Goal: Task Accomplishment & Management: Manage account settings

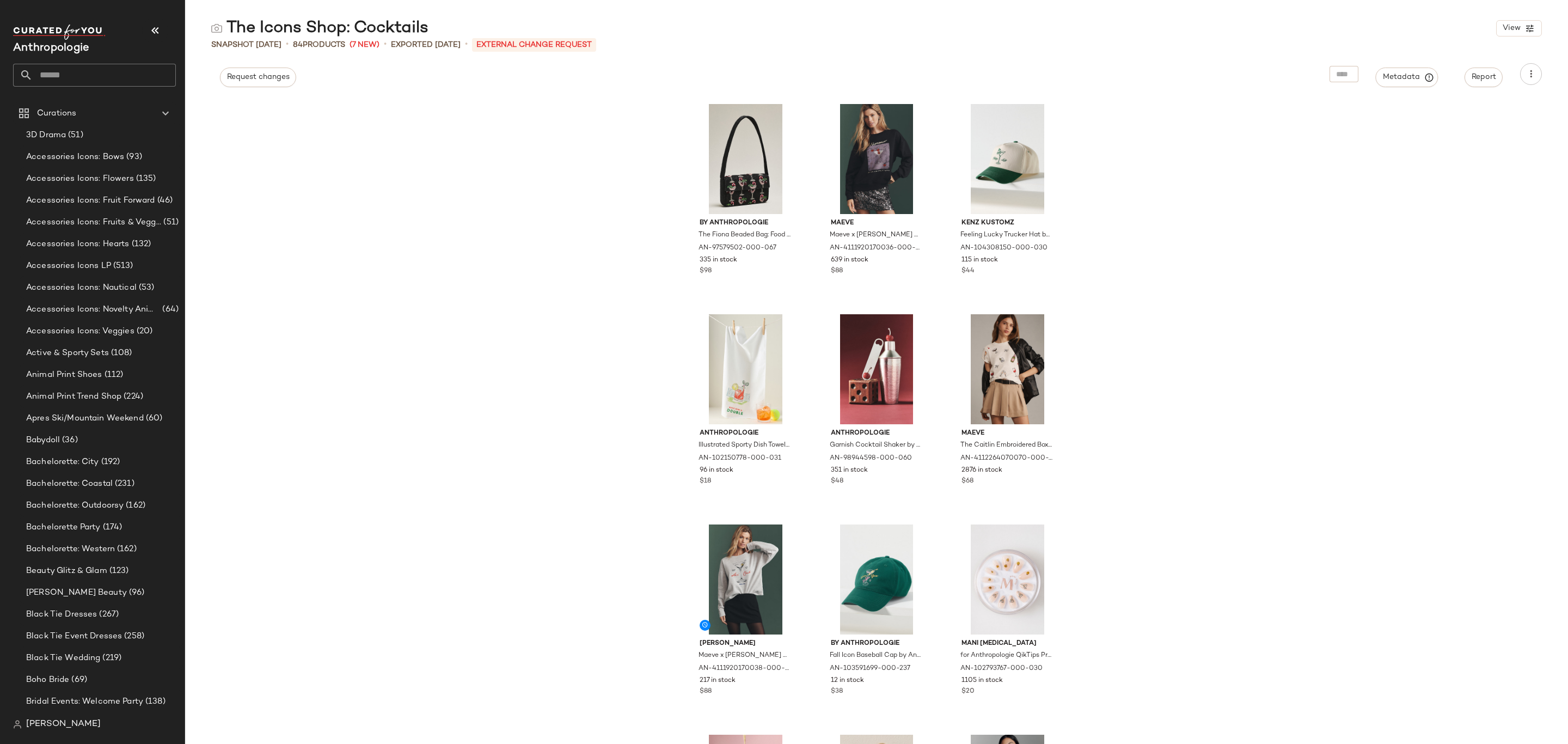
click at [127, 79] on input "text" at bounding box center [104, 74] width 143 height 23
type input "*"
type input "*****"
click at [74, 100] on div "Apres Ski/Mountain Weekend" at bounding box center [95, 106] width 163 height 22
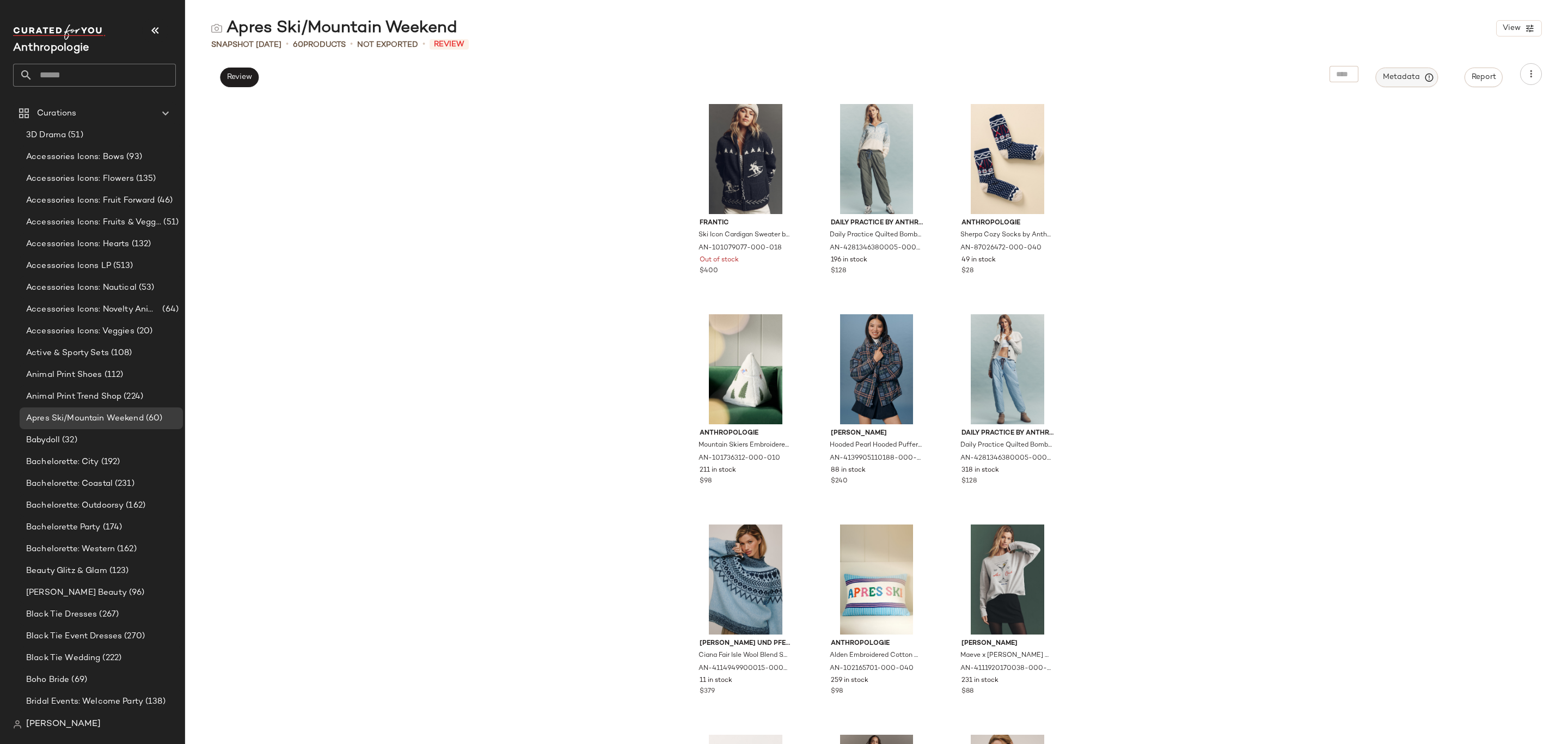
click at [1402, 76] on span "Metadata" at bounding box center [1407, 77] width 50 height 10
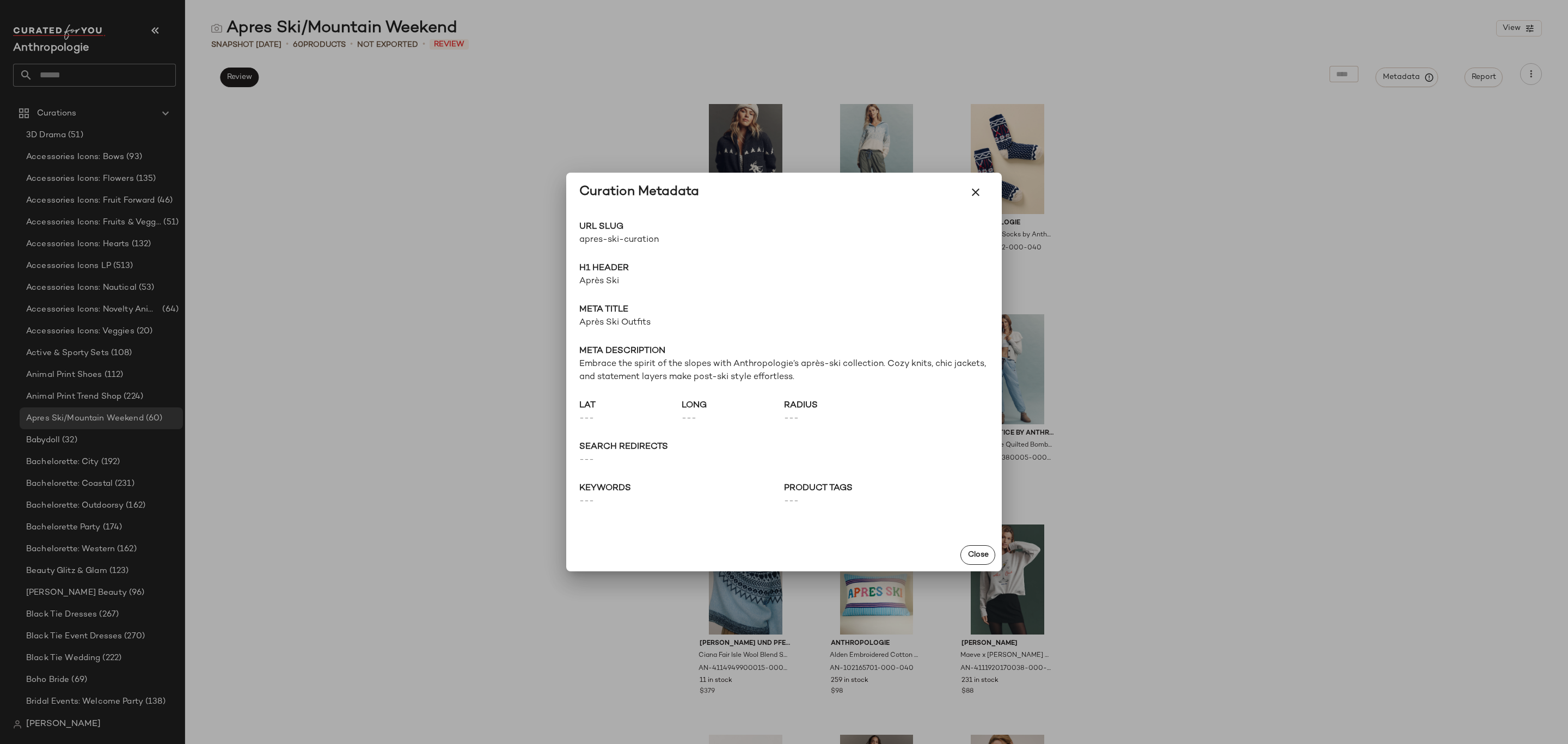
click at [592, 243] on span "apres-ski-curation" at bounding box center [682, 240] width 205 height 13
copy div "apres-ski-curation Go to Shop"
click at [371, 123] on div at bounding box center [784, 372] width 1568 height 744
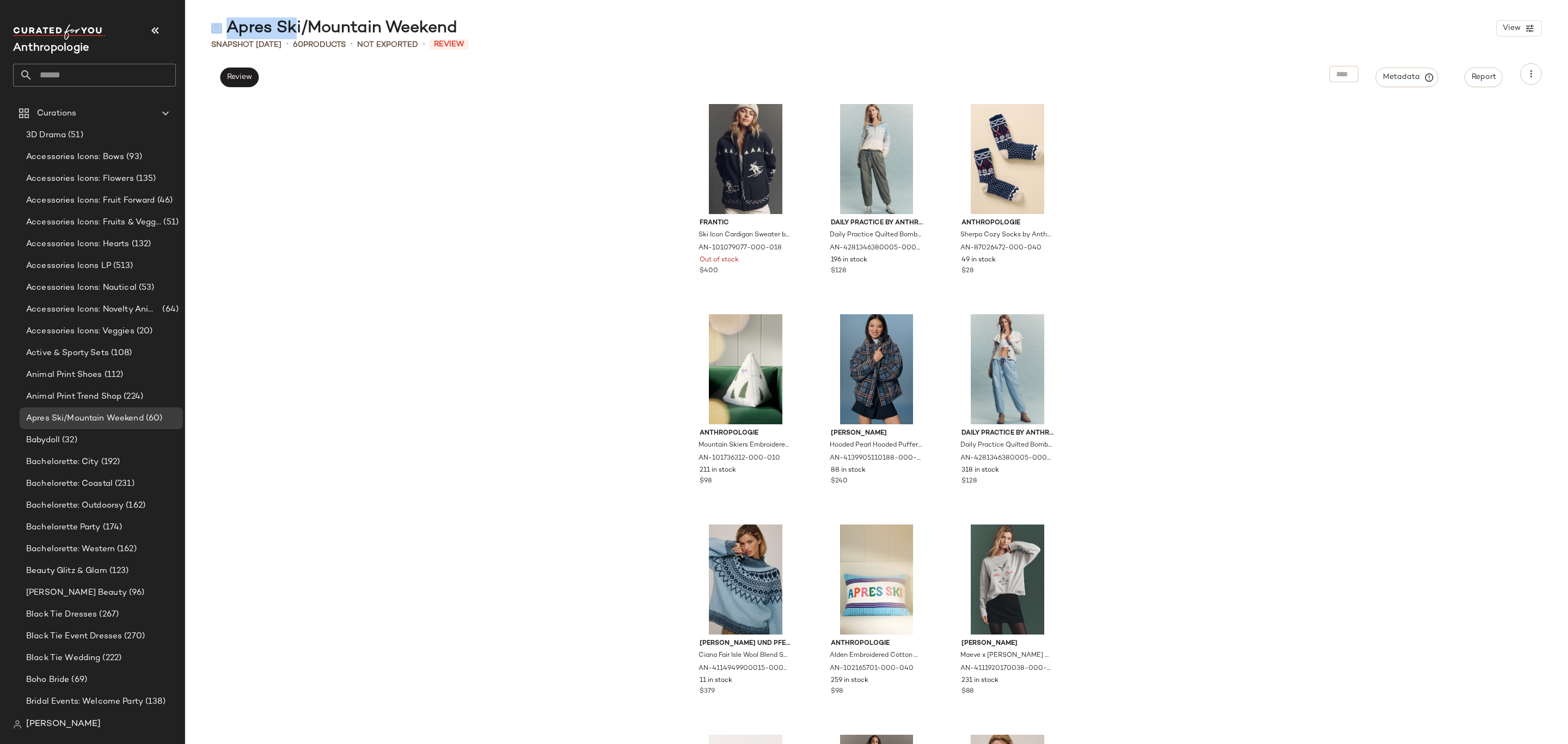
drag, startPoint x: 478, startPoint y: 33, endPoint x: 276, endPoint y: 27, distance: 202.1
click at [290, 28] on div "Apres Ski/Mountain Weekend View" at bounding box center [877, 29] width 1383 height 22
click at [267, 25] on div "Apres Ski/Mountain Weekend" at bounding box center [334, 29] width 246 height 22
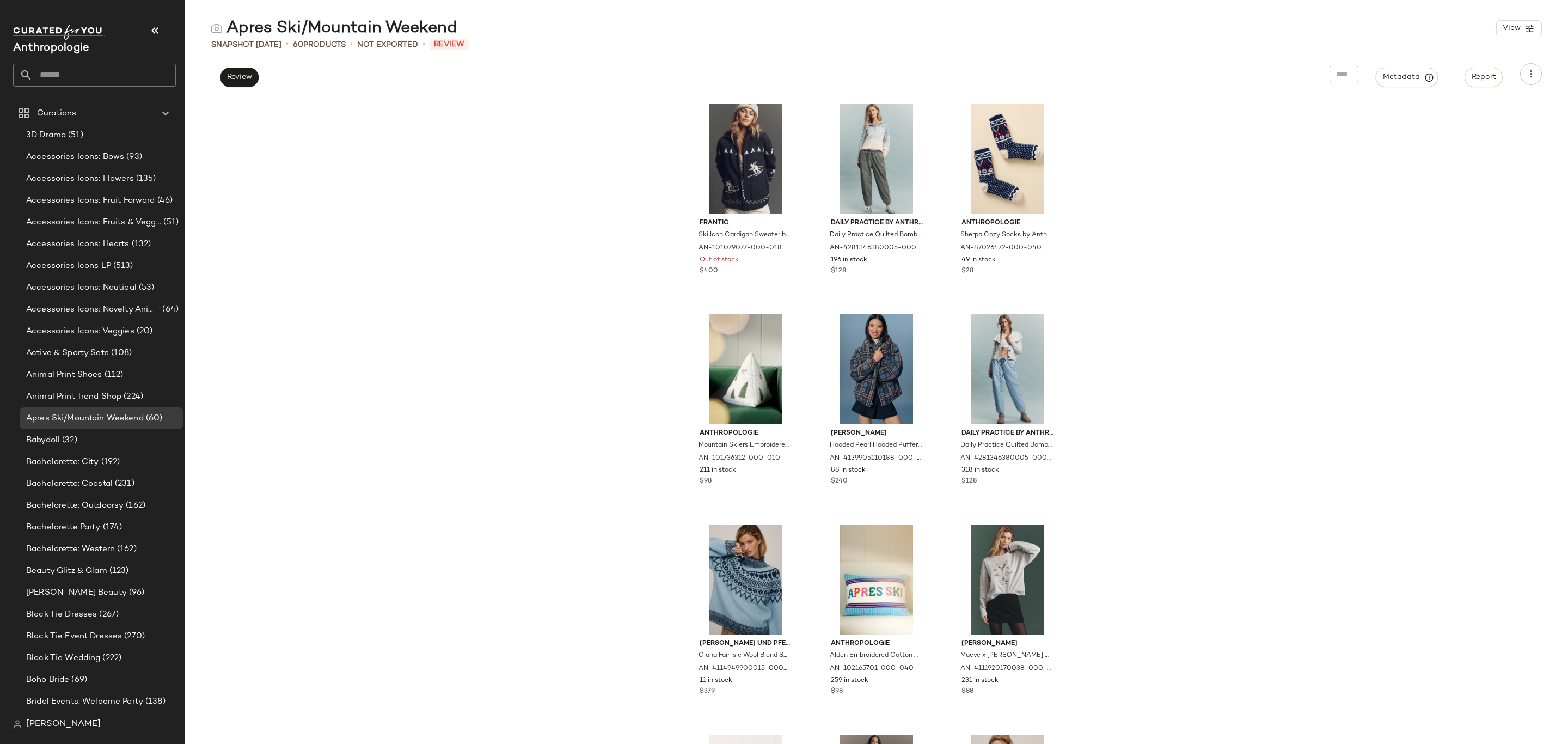
click at [1396, 219] on div "Frantic Ski Icon Cardigan Sweater by Frantic in Black, Women's, Wool at Anthrop…" at bounding box center [877, 421] width 1383 height 646
click at [232, 76] on span "Review" at bounding box center [239, 77] width 25 height 9
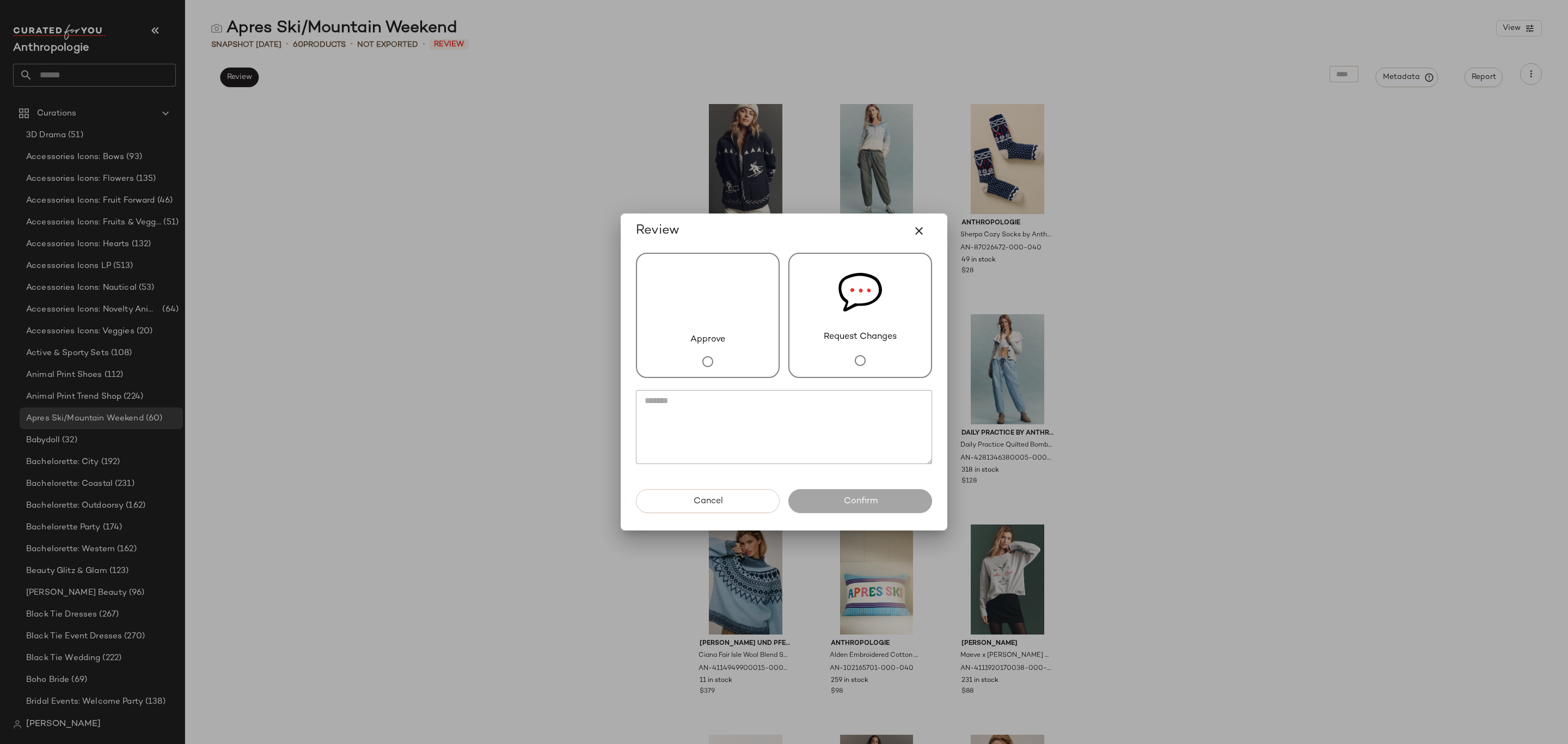
click at [748, 340] on div "Approve" at bounding box center [708, 315] width 144 height 125
click at [873, 506] on span "Confirm" at bounding box center [859, 501] width 34 height 10
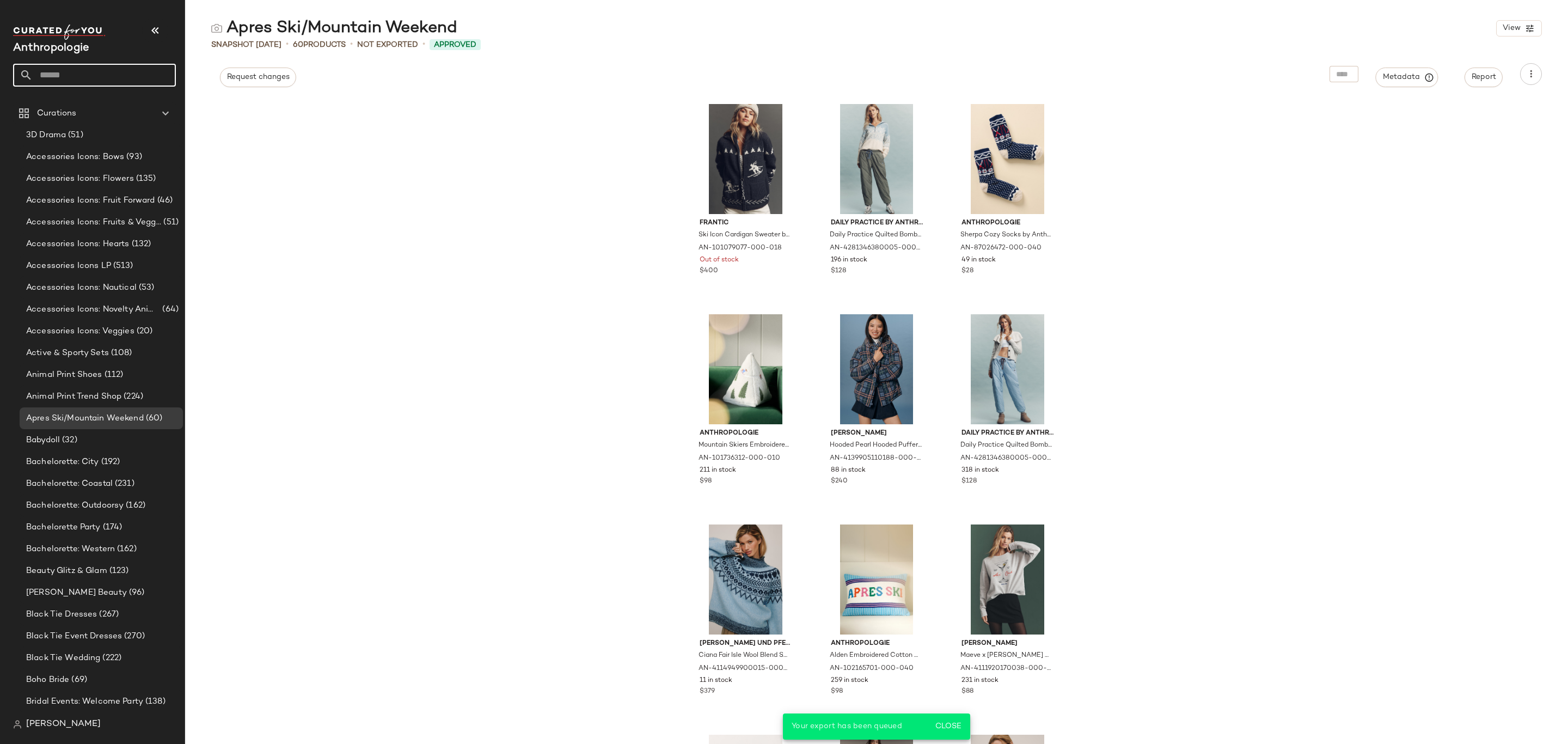
click at [93, 83] on input "text" at bounding box center [104, 74] width 143 height 23
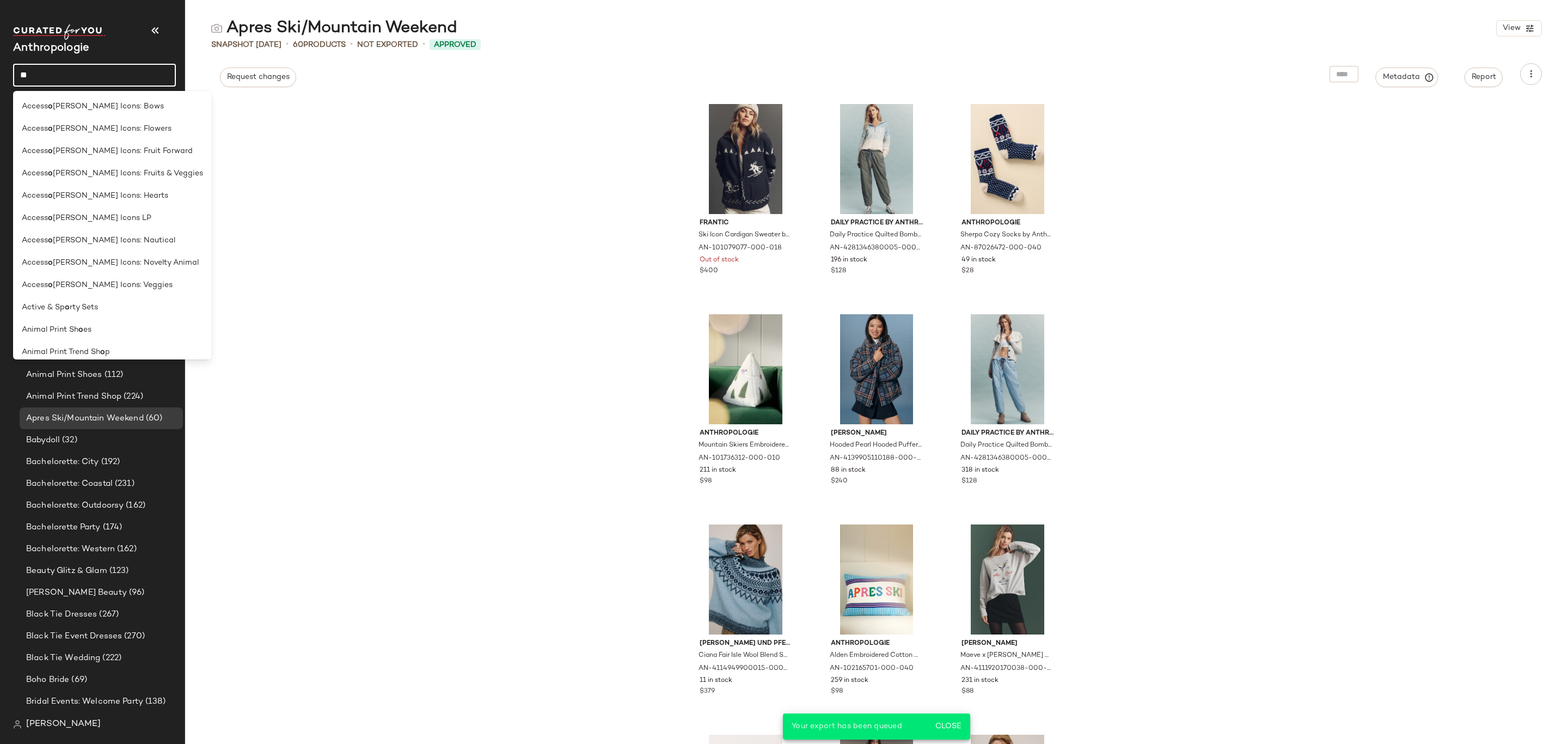
type input "*"
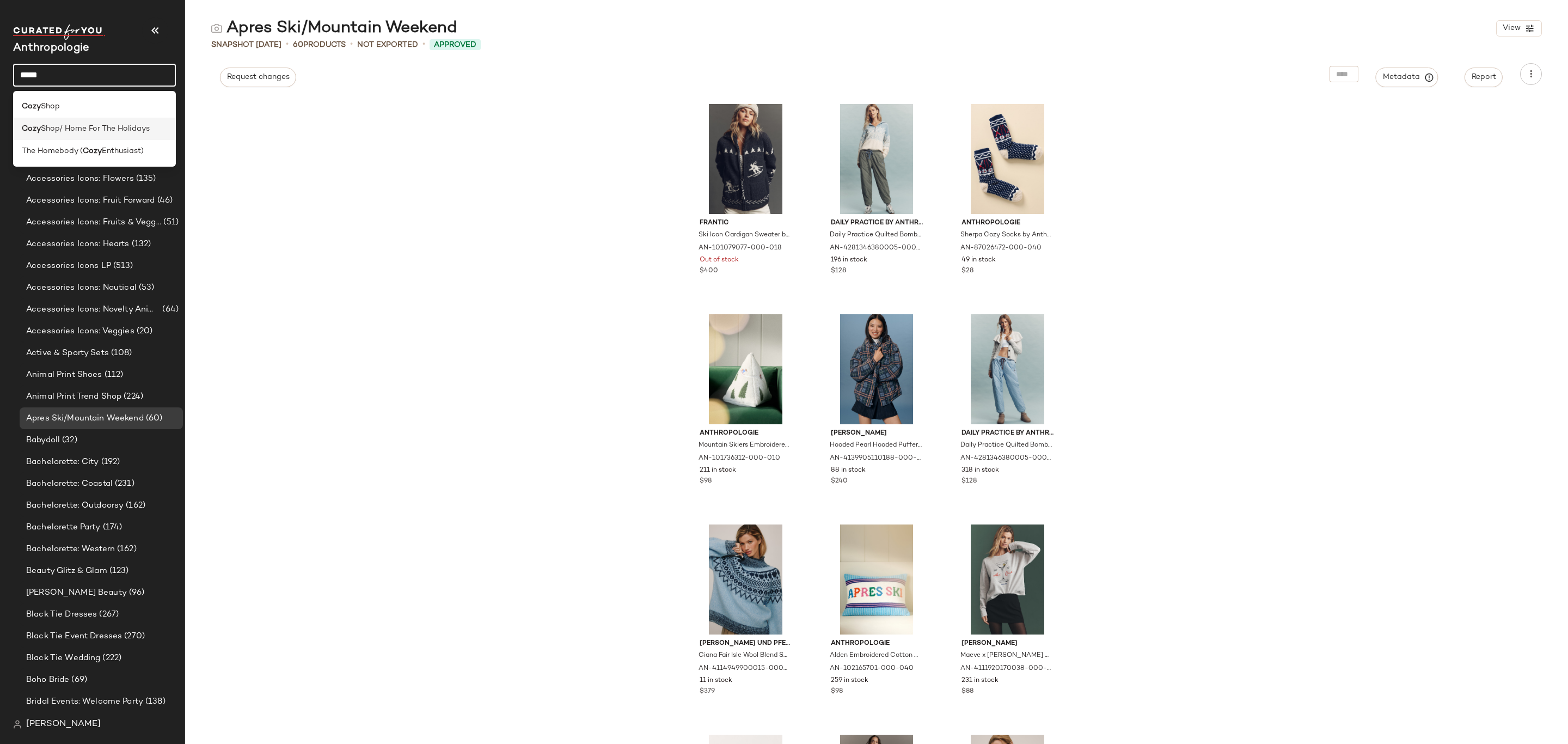
type input "****"
click at [134, 133] on span "Shop/ Home For The Holidays" at bounding box center [96, 128] width 109 height 11
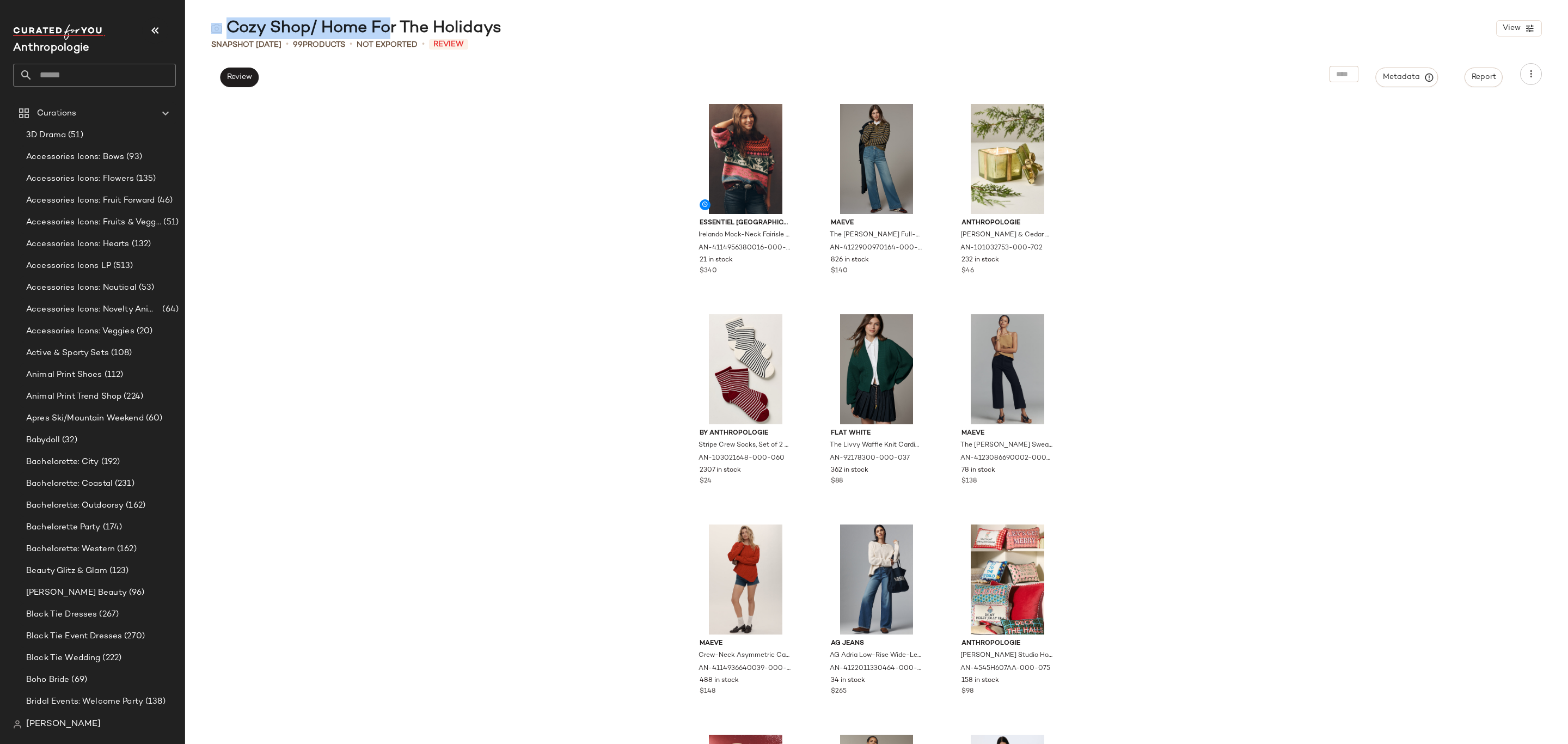
click at [382, 17] on main "Cozy Shop/ Home For The Holidays View Snapshot [DATE] • 99 Products • Not Expor…" at bounding box center [784, 372] width 1568 height 744
click at [382, 25] on div "Cozy Shop/ Home For The Holidays" at bounding box center [356, 29] width 290 height 22
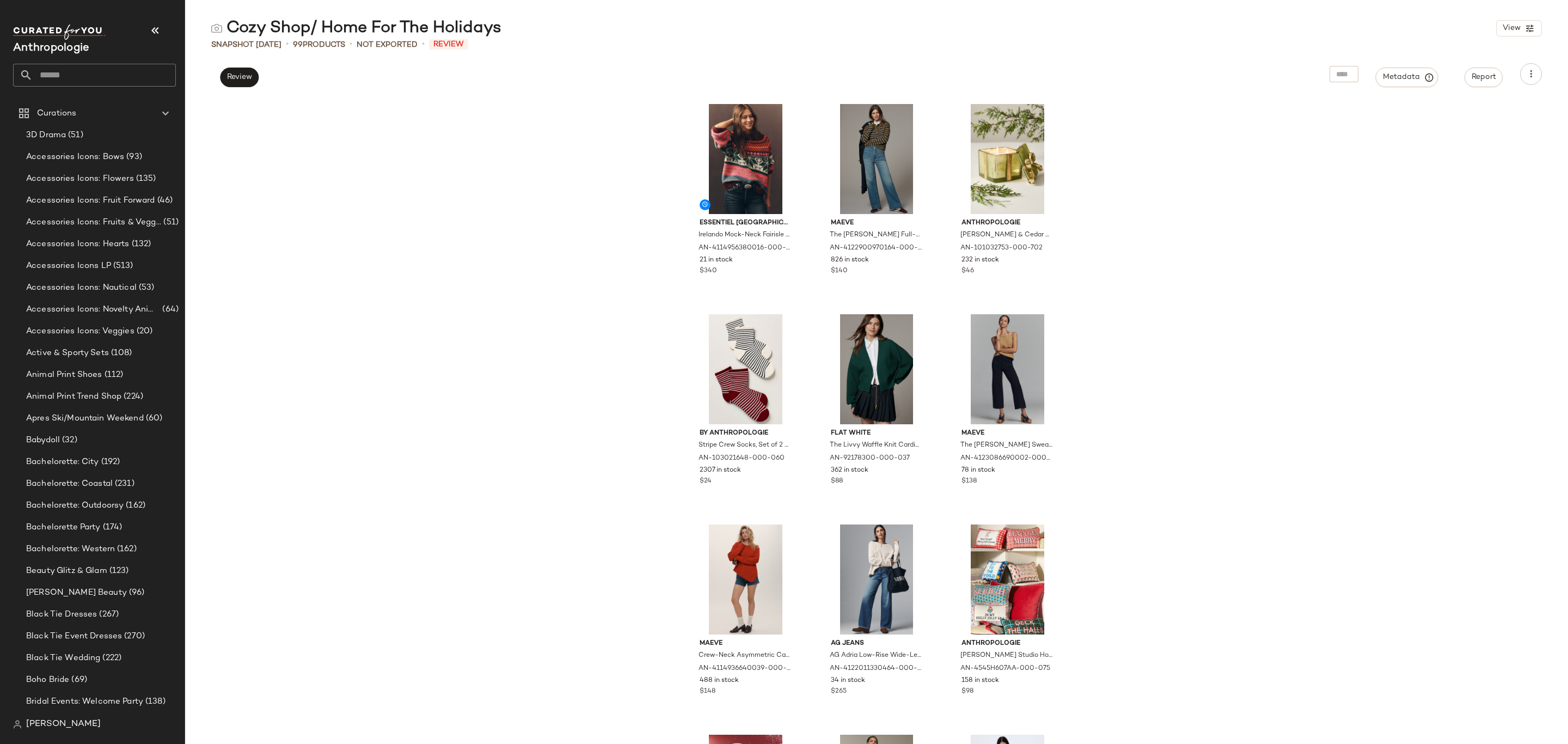
click at [1409, 93] on div "Cozy Shop/ Home For The Holidays View Snapshot [DATE] • 99 Products • Not Expor…" at bounding box center [877, 380] width 1383 height 727
click at [1406, 84] on button "Metadata" at bounding box center [1406, 77] width 63 height 20
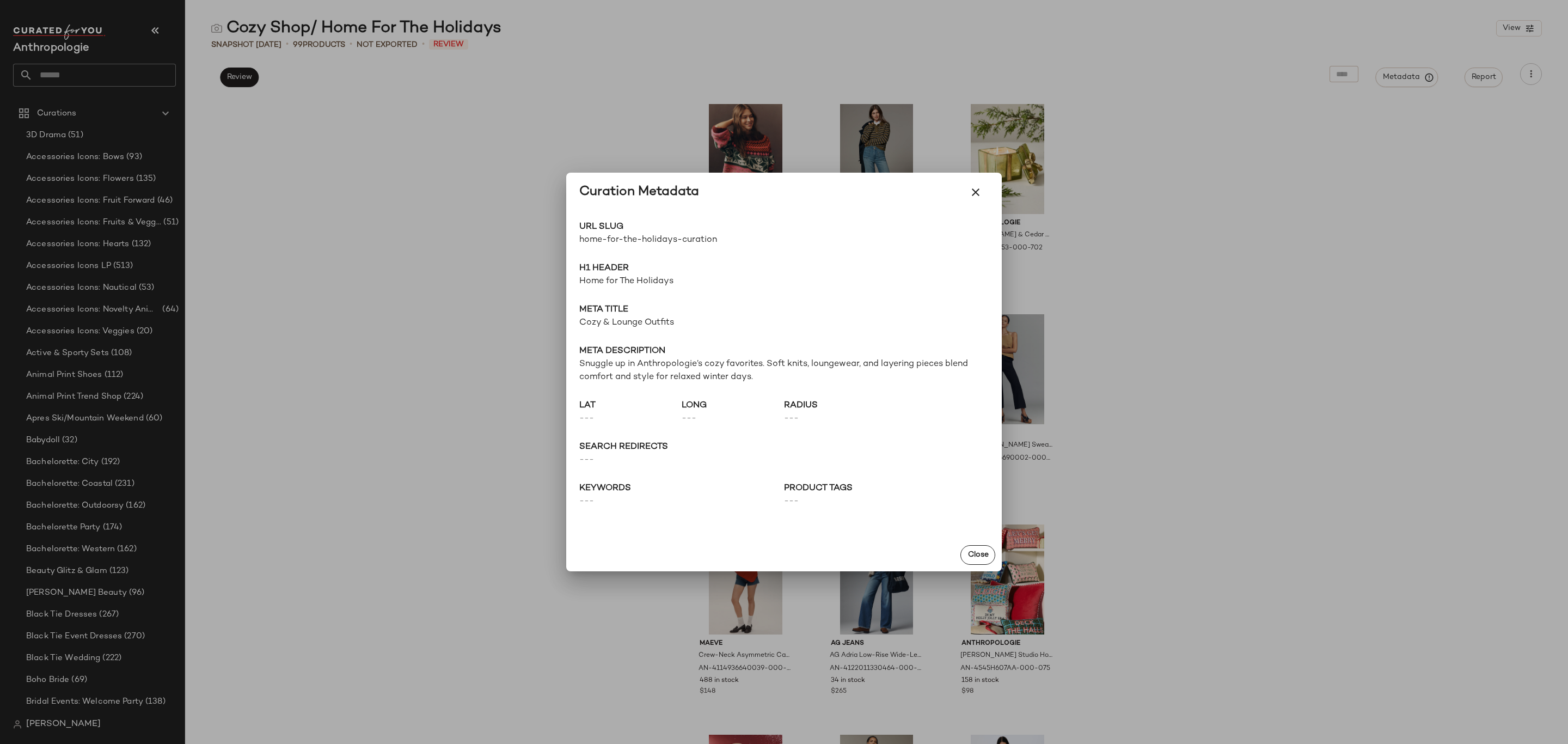
click at [634, 239] on span "home-for-the-holidays-curation" at bounding box center [682, 240] width 205 height 13
copy div "home-for-the-holidays-curation Go to Shop"
click at [973, 560] on button "Close" at bounding box center [978, 555] width 35 height 20
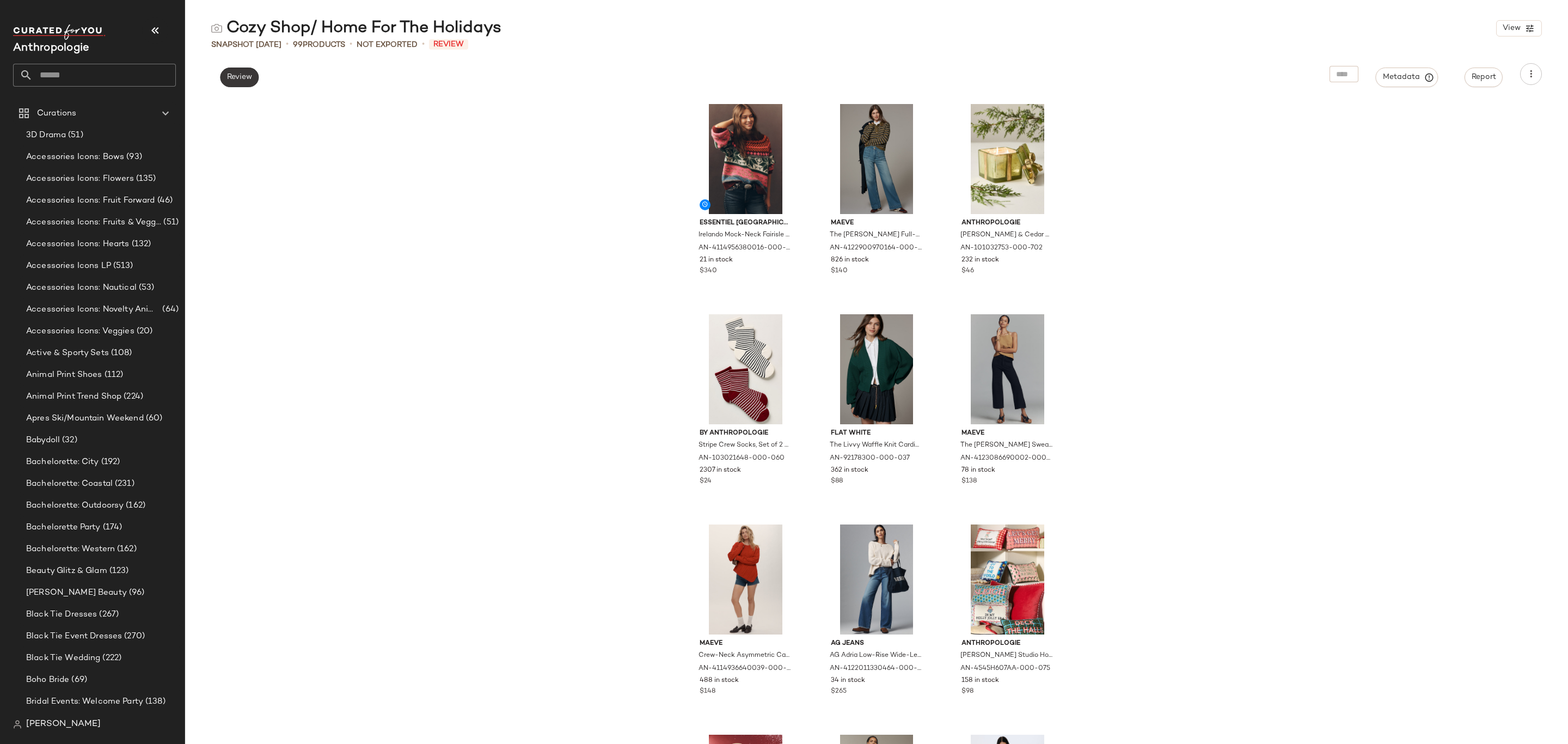
click at [252, 67] on button "Review" at bounding box center [239, 77] width 39 height 20
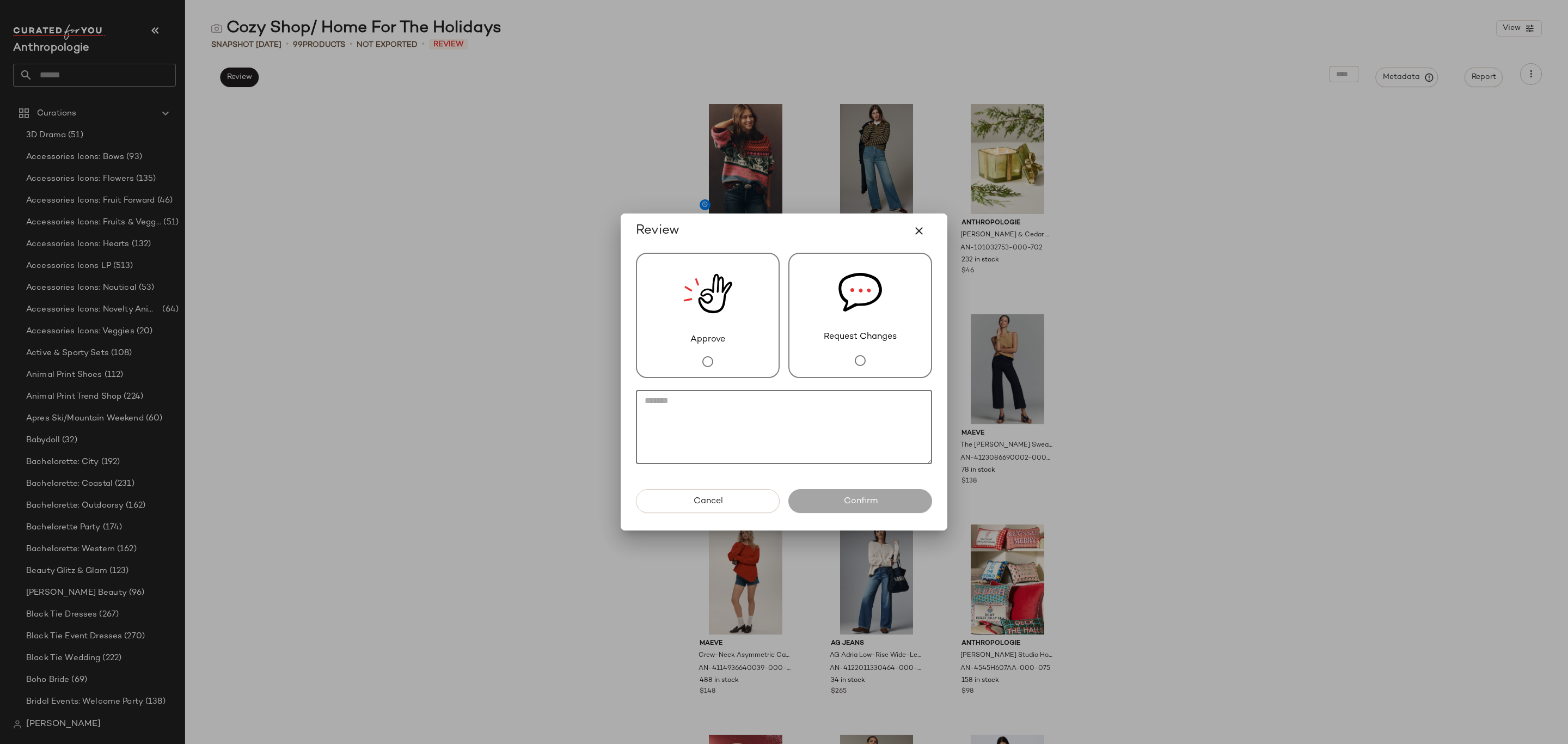
click at [740, 417] on textarea at bounding box center [784, 427] width 296 height 74
click at [891, 294] on div "Request Changes" at bounding box center [861, 315] width 144 height 125
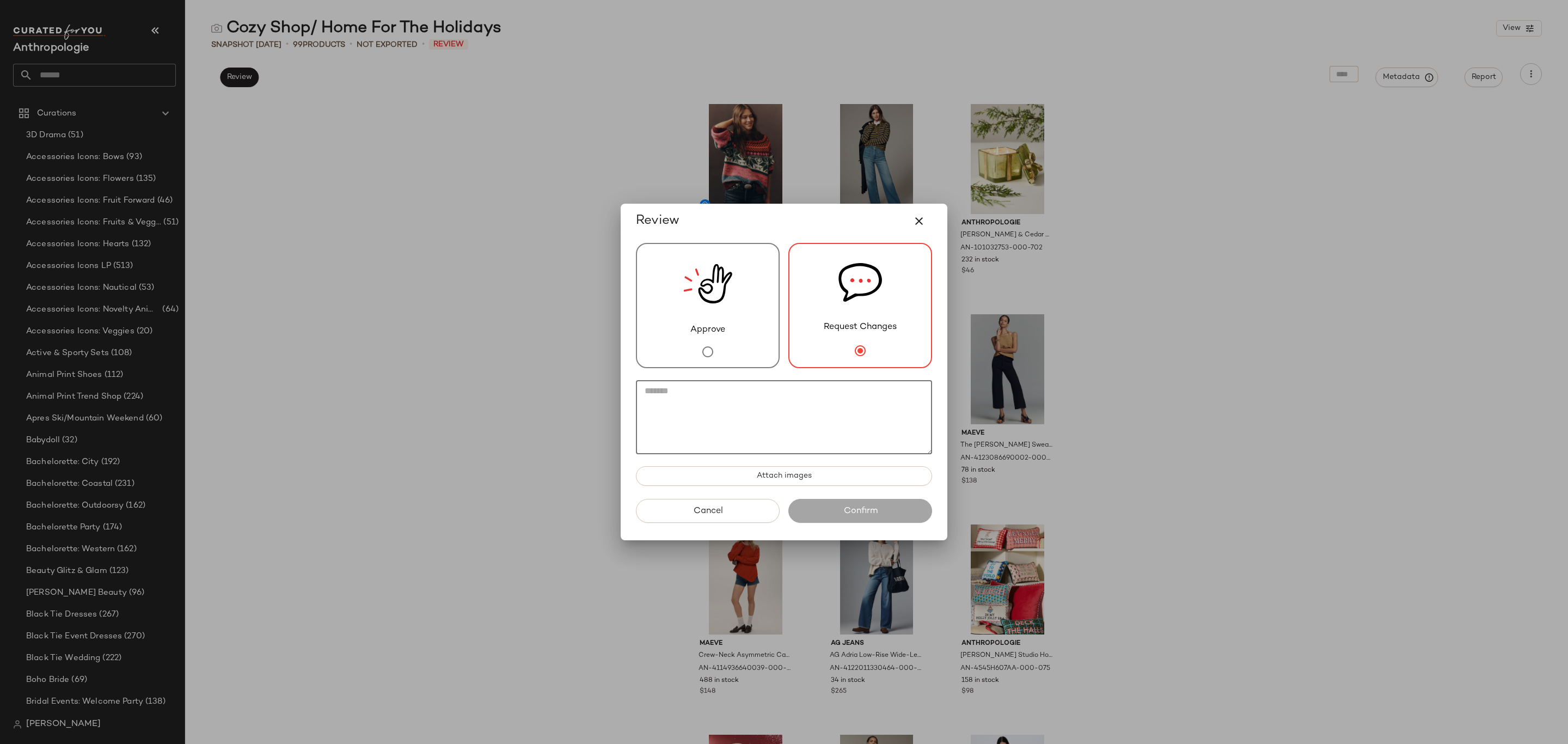
click at [818, 400] on textarea at bounding box center [784, 418] width 296 height 74
type textarea "*"
type textarea "**********"
click at [725, 307] on img at bounding box center [708, 284] width 49 height 79
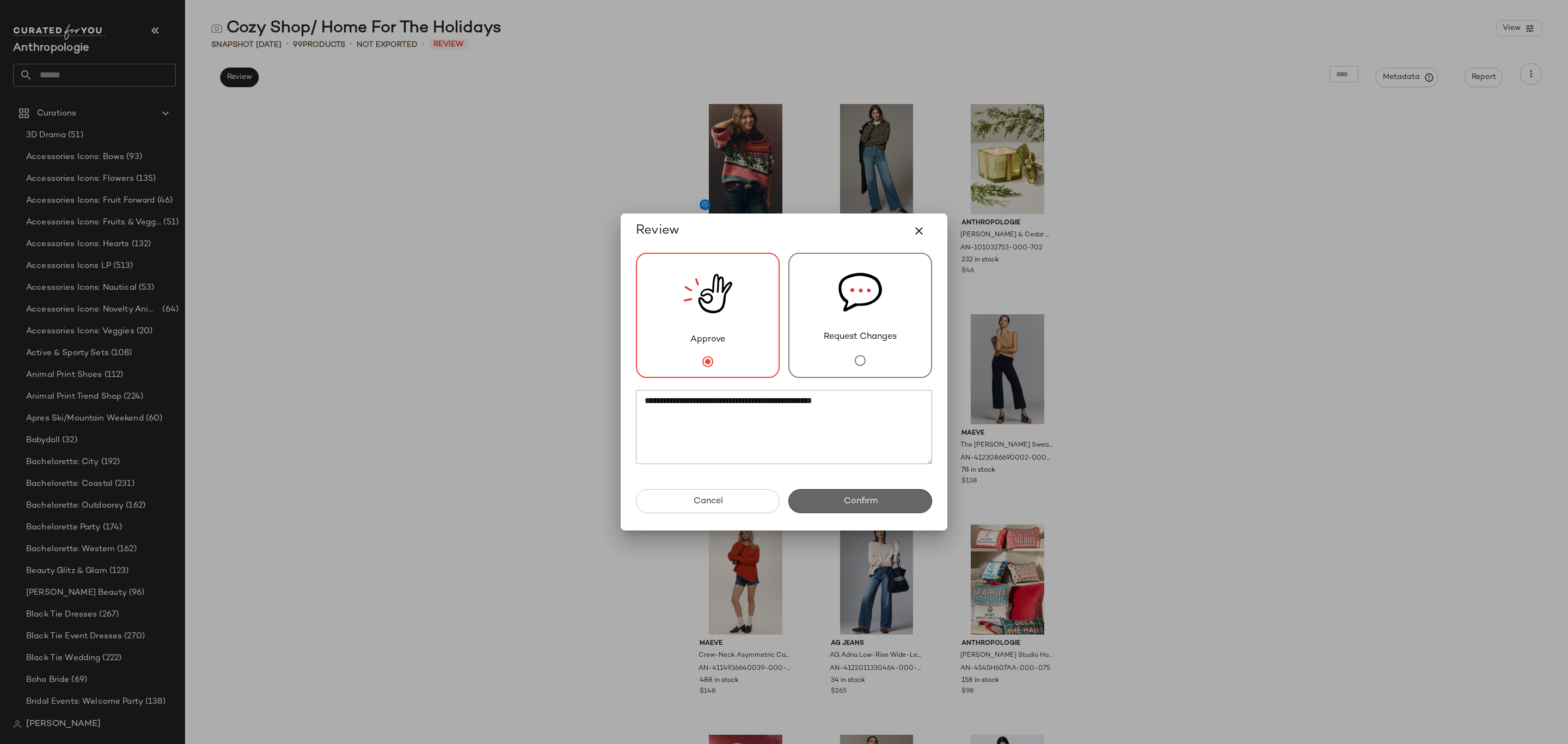
click at [904, 498] on button "Confirm" at bounding box center [861, 501] width 144 height 24
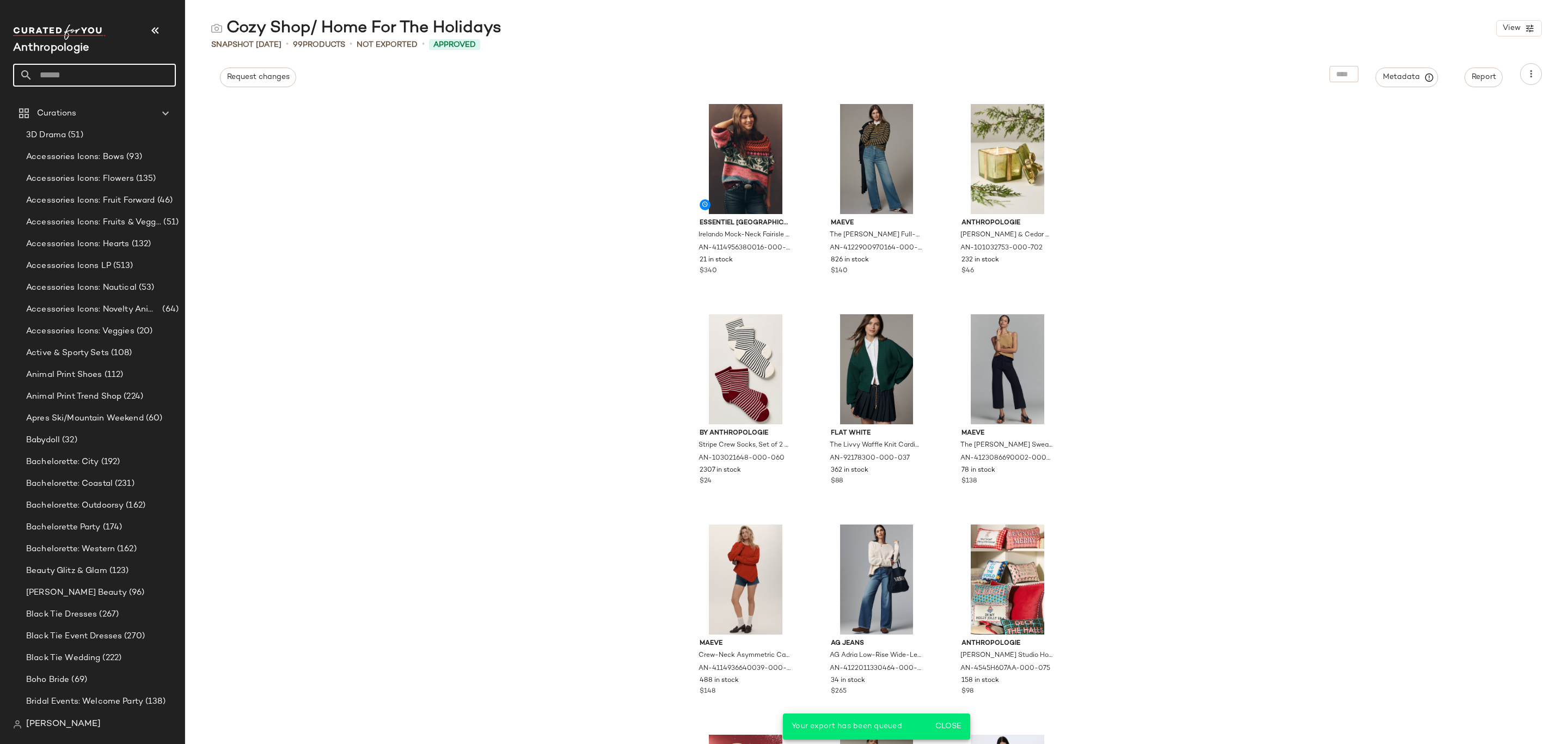
click at [123, 76] on input "text" at bounding box center [104, 74] width 143 height 23
type input "*******"
click at [102, 113] on div "Holiday Hosting" at bounding box center [95, 106] width 163 height 22
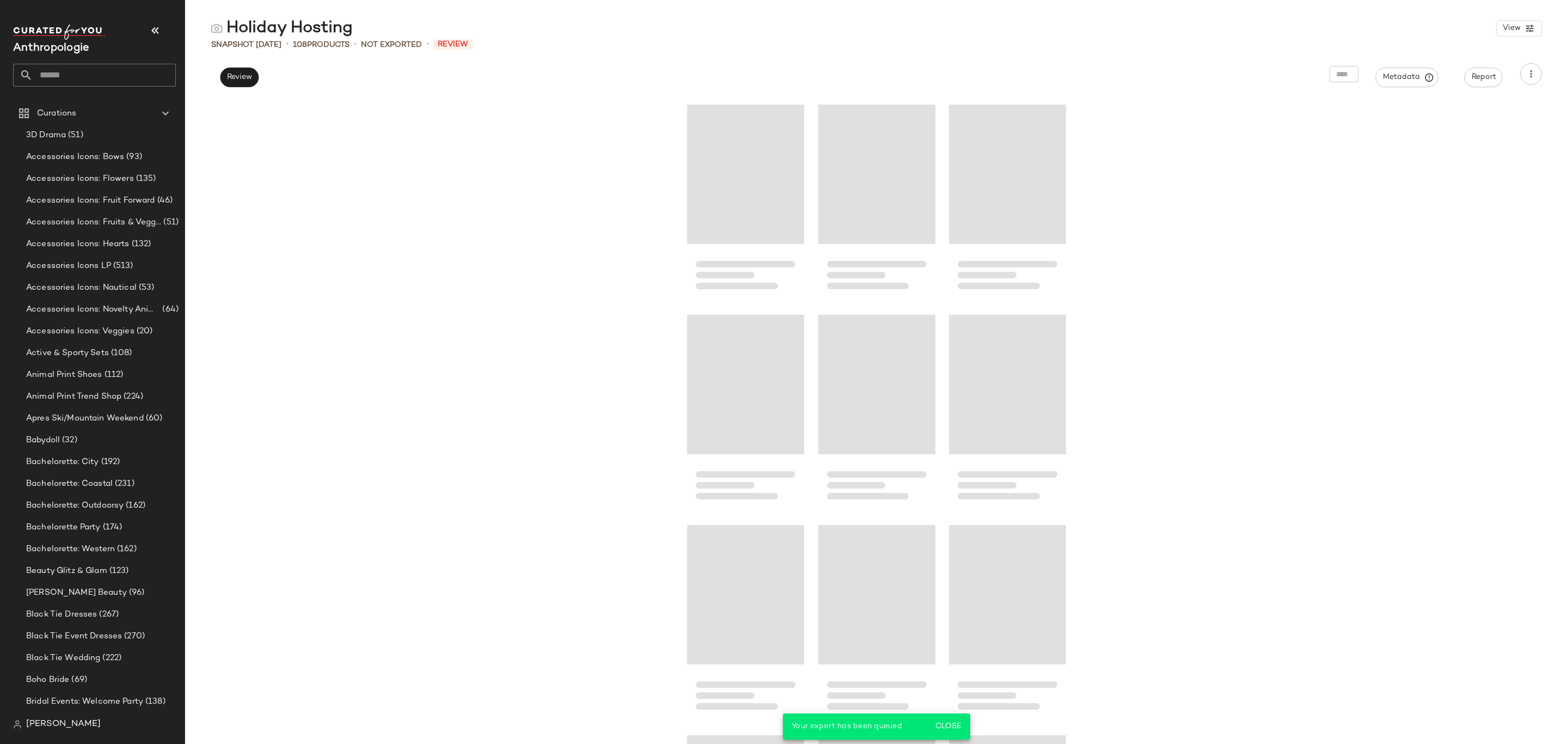
click at [306, 29] on div "Holiday Hosting" at bounding box center [282, 29] width 142 height 22
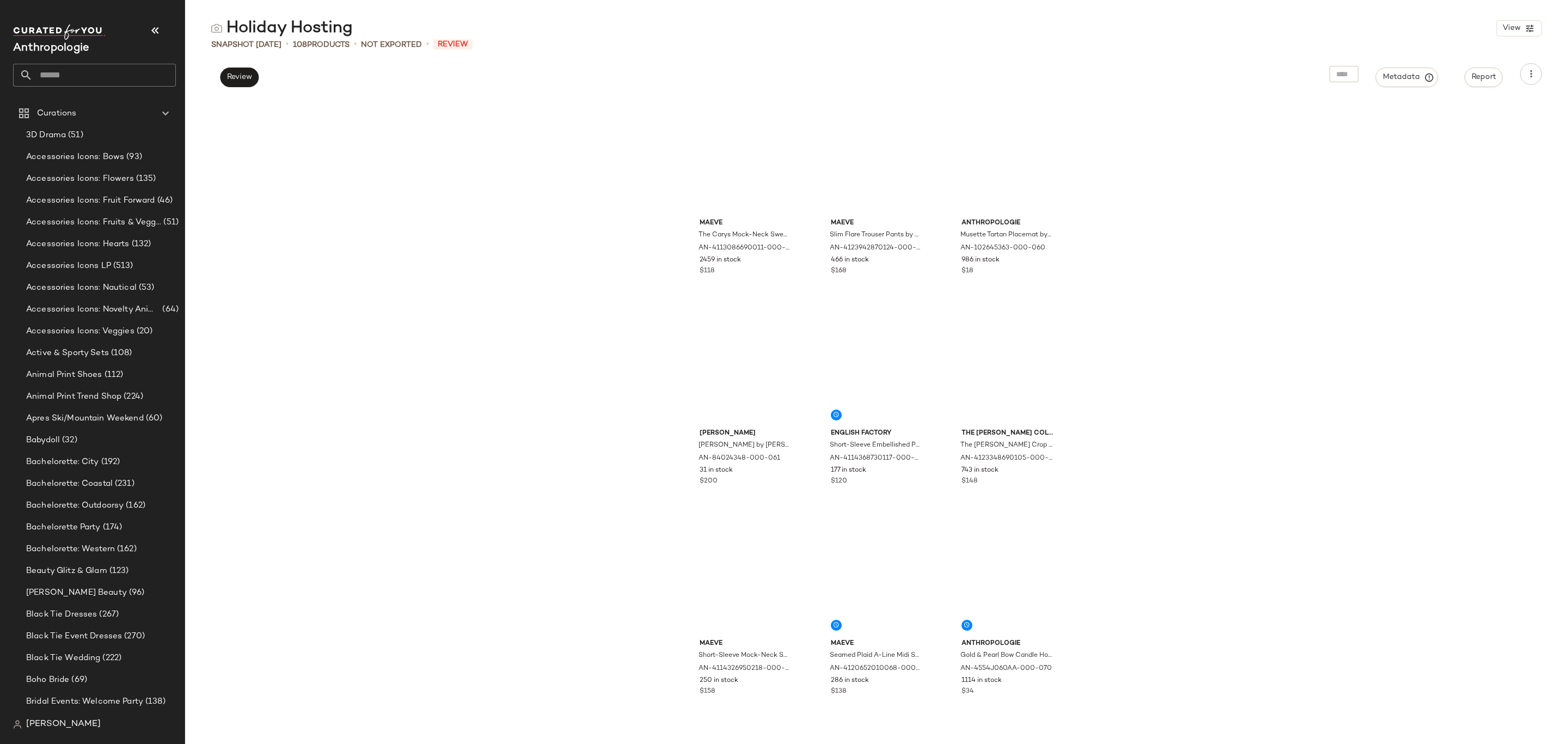
click at [306, 29] on div "Holiday Hosting" at bounding box center [282, 29] width 142 height 22
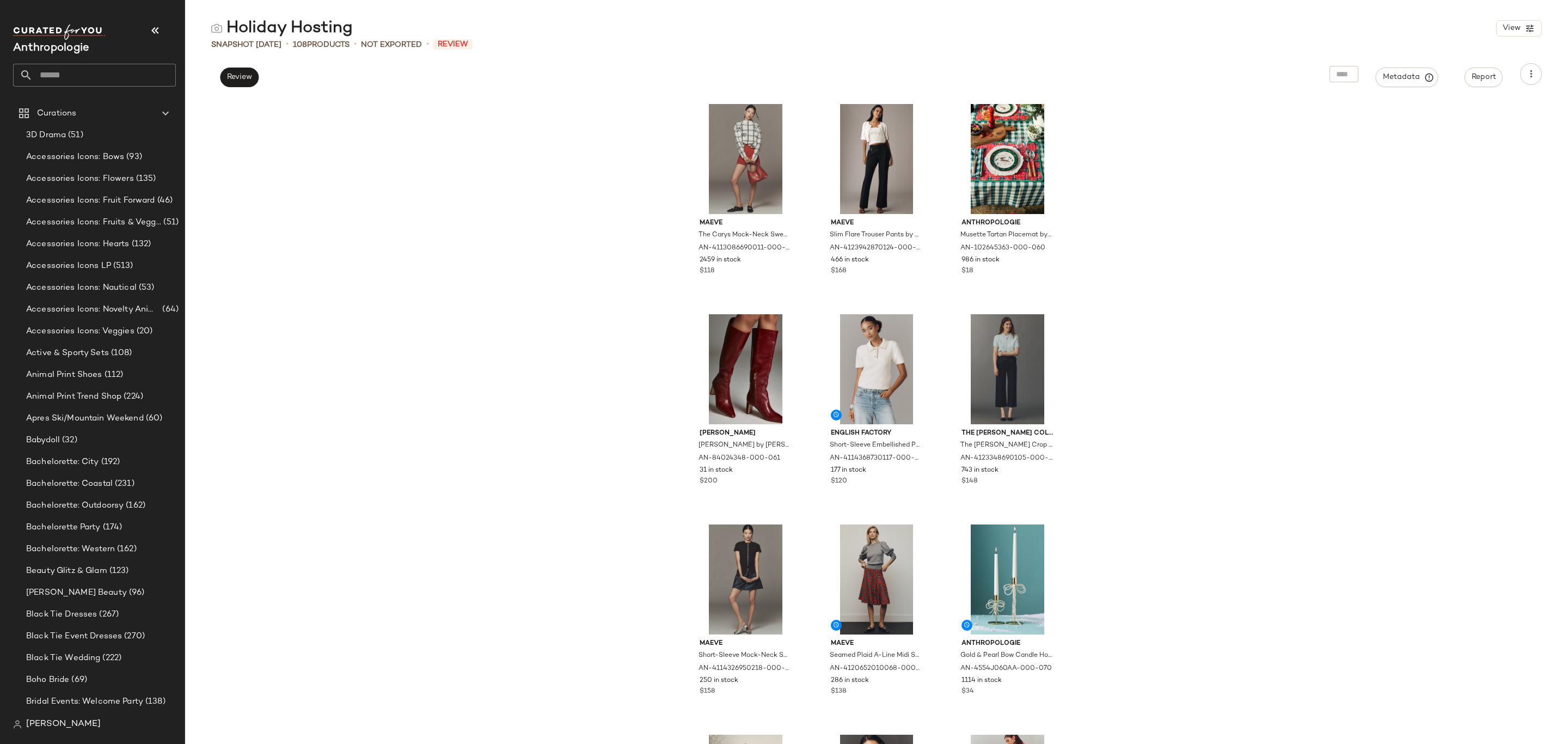
copy div "Holiday Hosting"
click at [1415, 80] on span "Metadata" at bounding box center [1407, 77] width 50 height 10
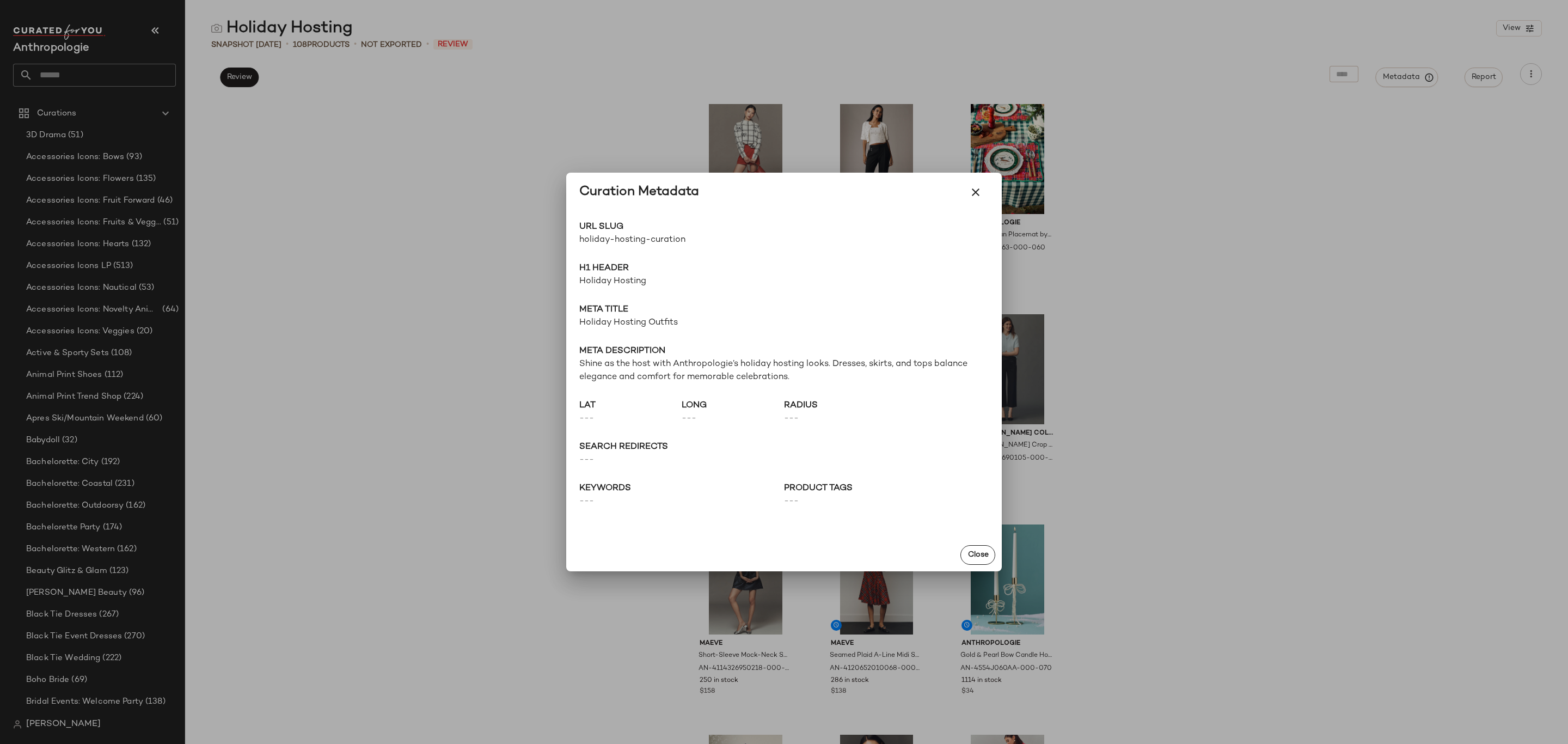
click at [633, 240] on span "holiday-hosting-curation" at bounding box center [682, 240] width 205 height 13
copy div "holiday-hosting-curation Go to Shop"
click at [989, 563] on button "Close" at bounding box center [978, 555] width 35 height 20
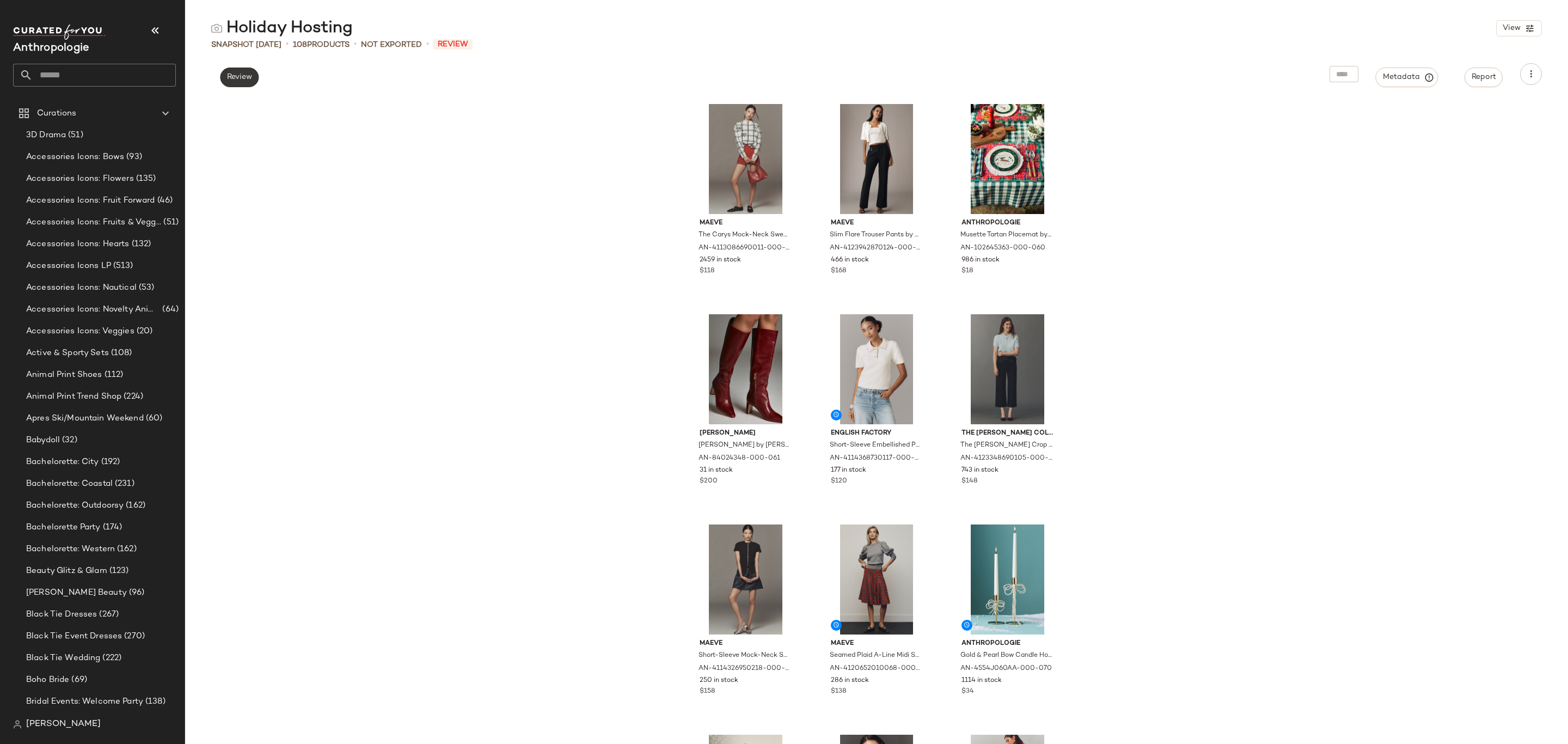
click at [239, 78] on span "Review" at bounding box center [239, 77] width 25 height 9
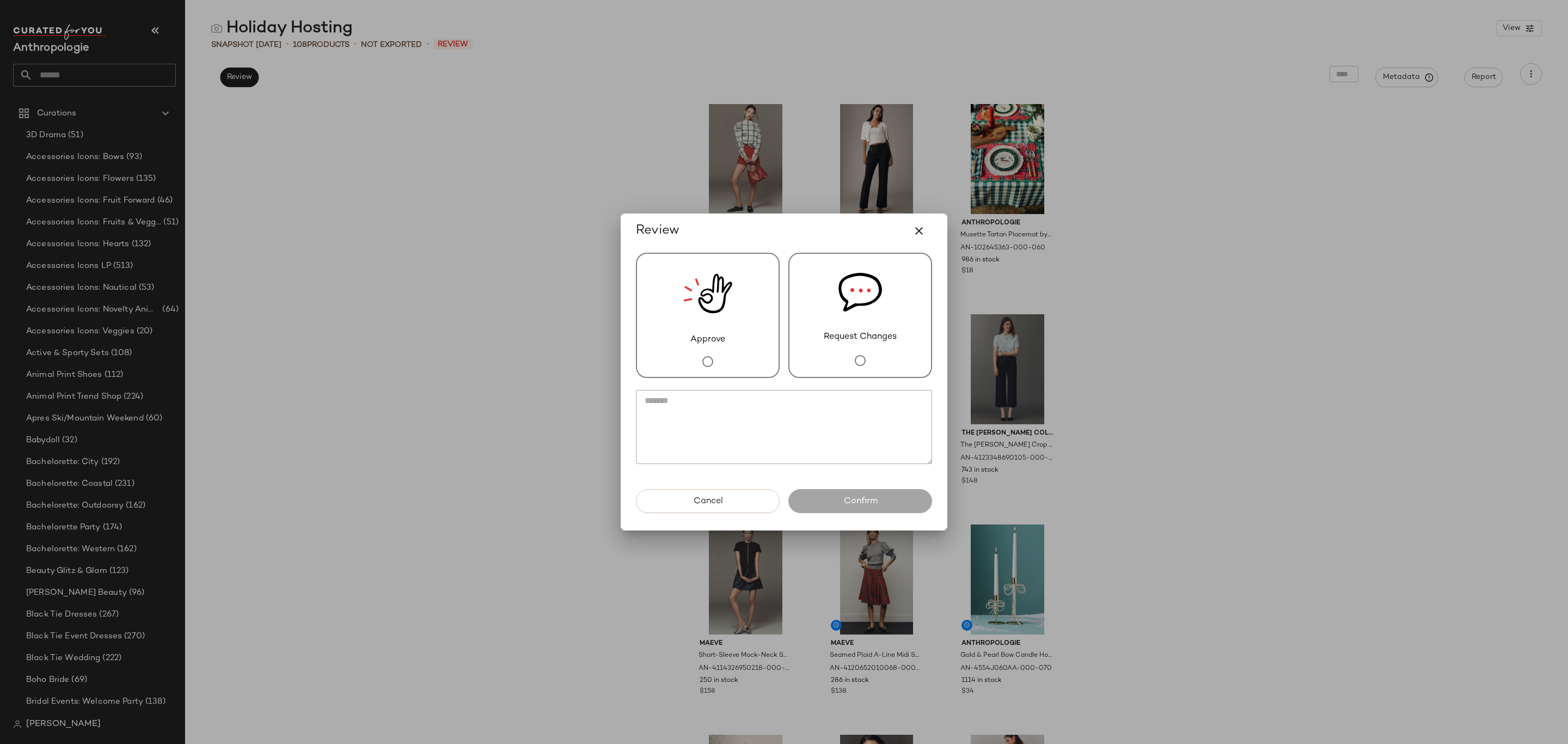
click at [709, 342] on span "Approve" at bounding box center [708, 340] width 35 height 13
click at [710, 425] on textarea at bounding box center [784, 427] width 296 height 74
type textarea "**********"
click at [872, 489] on button "Confirm" at bounding box center [861, 501] width 144 height 24
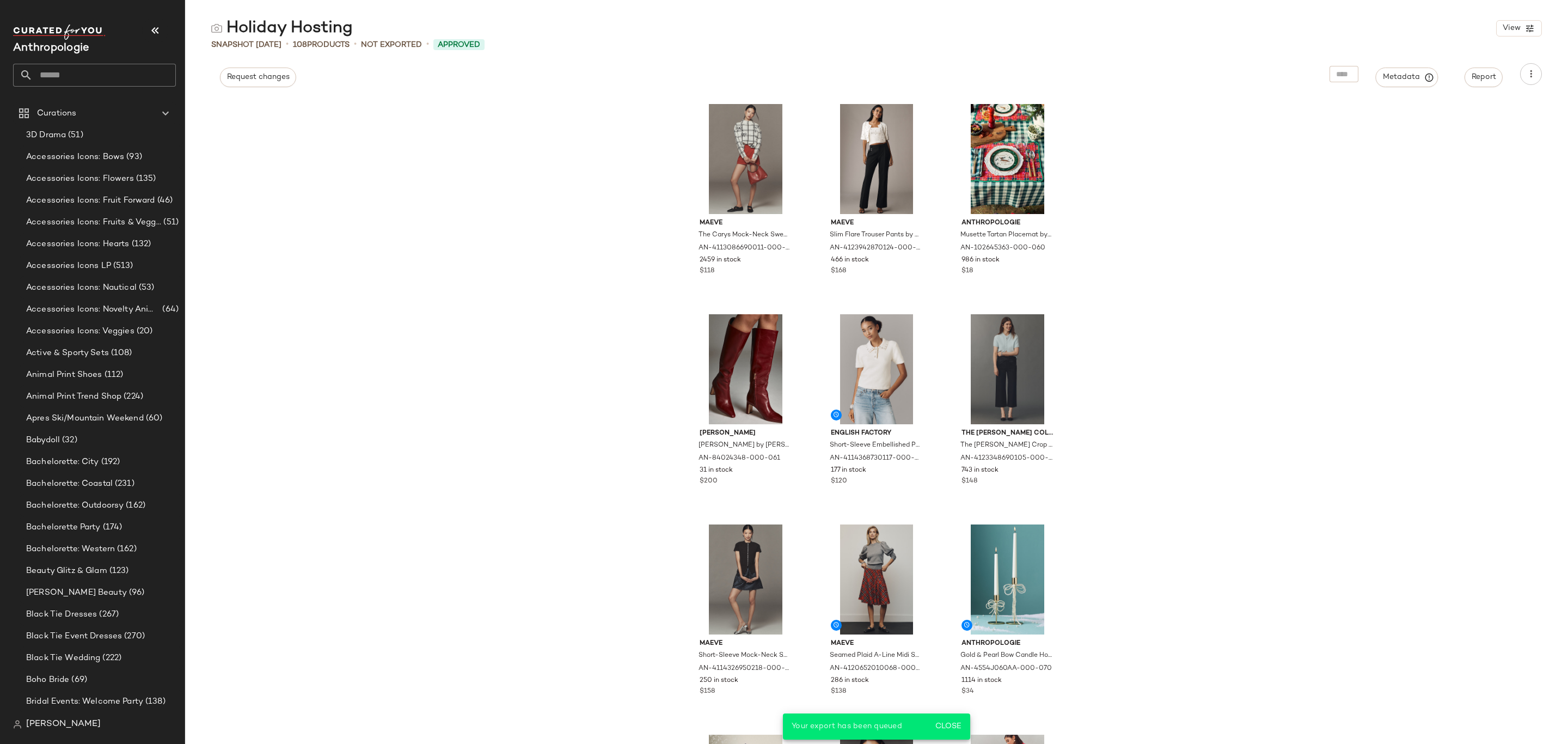
click at [87, 75] on input "text" at bounding box center [104, 74] width 143 height 23
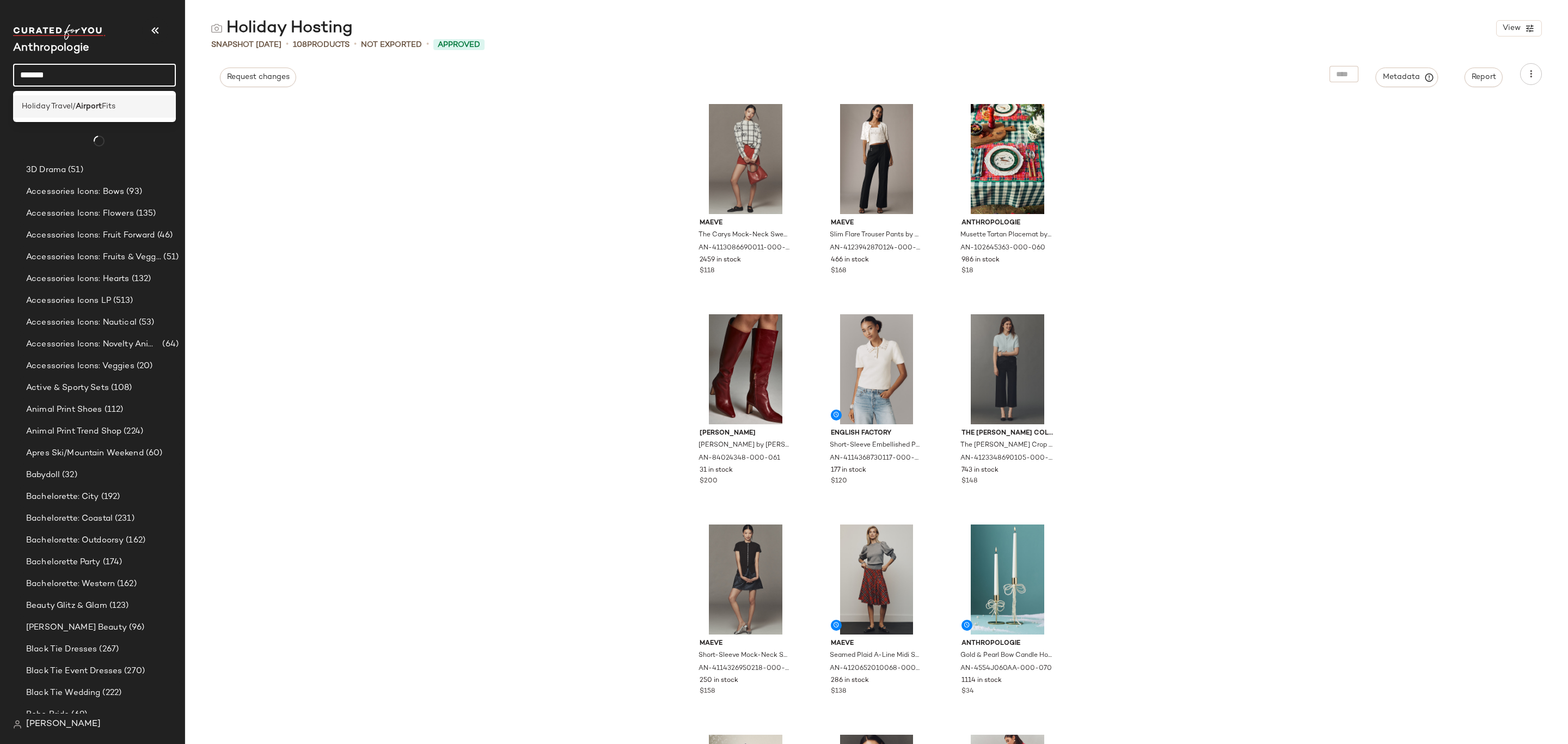
type input "*******"
click at [59, 104] on span "Holiday Travel/" at bounding box center [49, 106] width 54 height 11
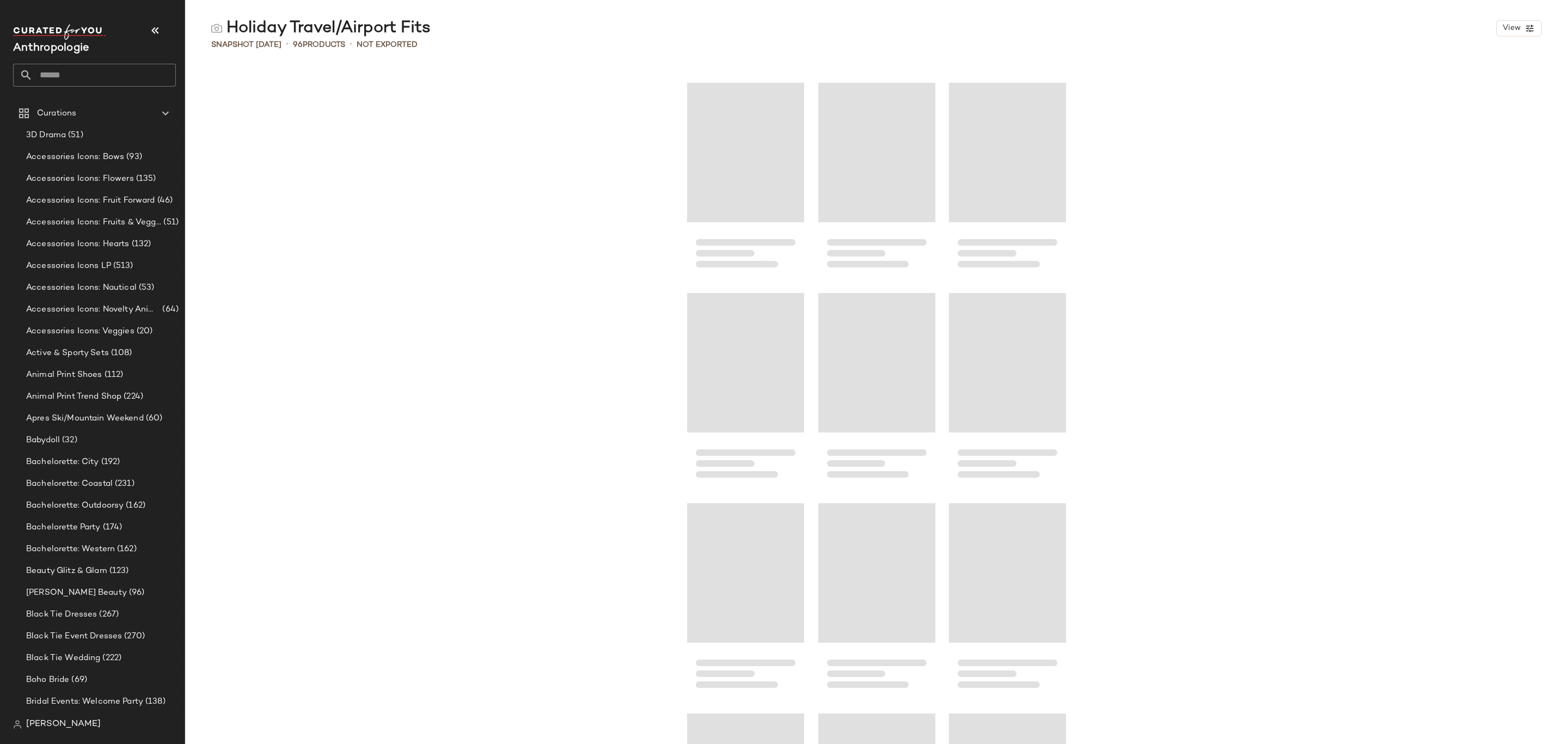
click at [330, 25] on div "Holiday Travel/Airport Fits" at bounding box center [321, 29] width 219 height 22
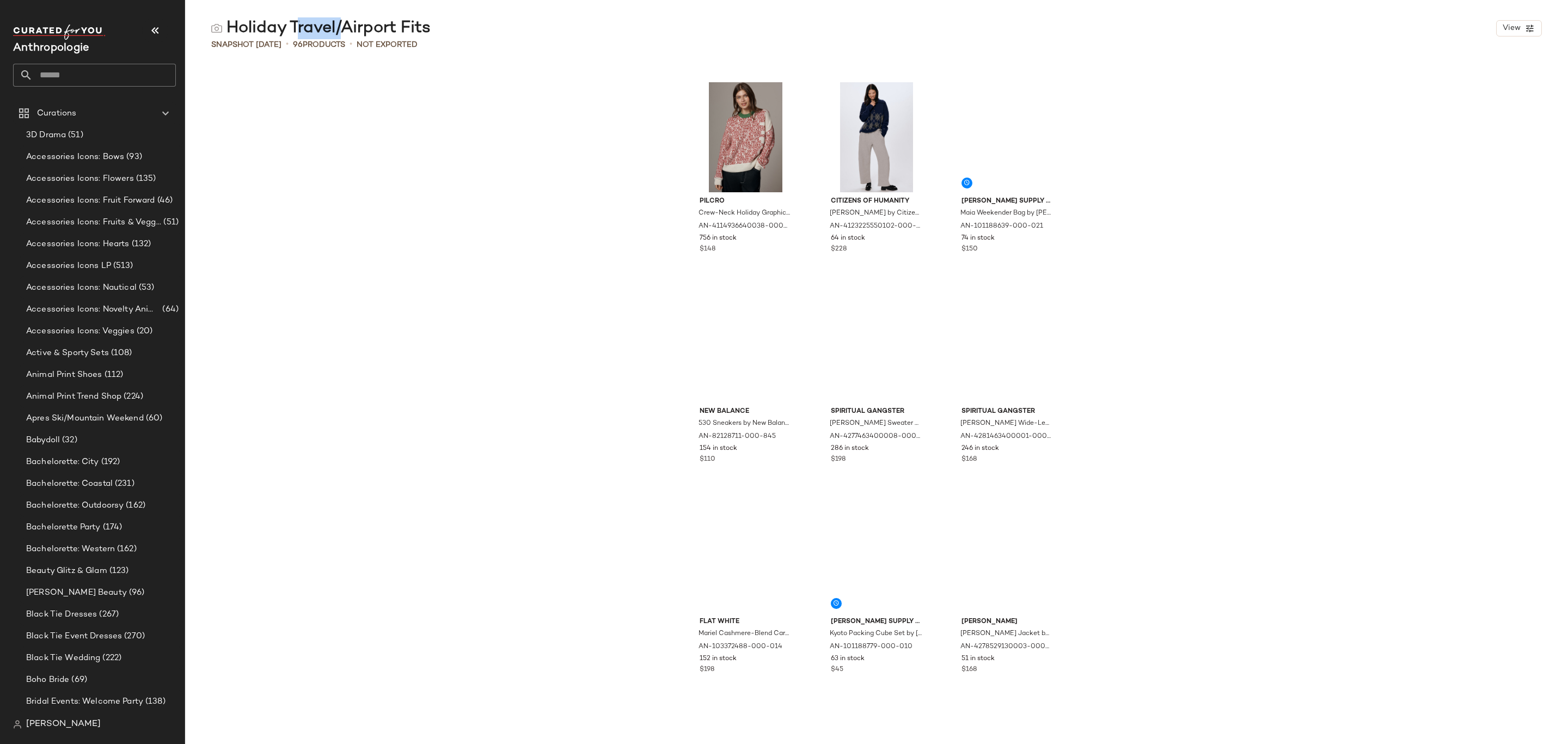
click at [330, 25] on div "Holiday Travel/Airport Fits" at bounding box center [321, 29] width 219 height 22
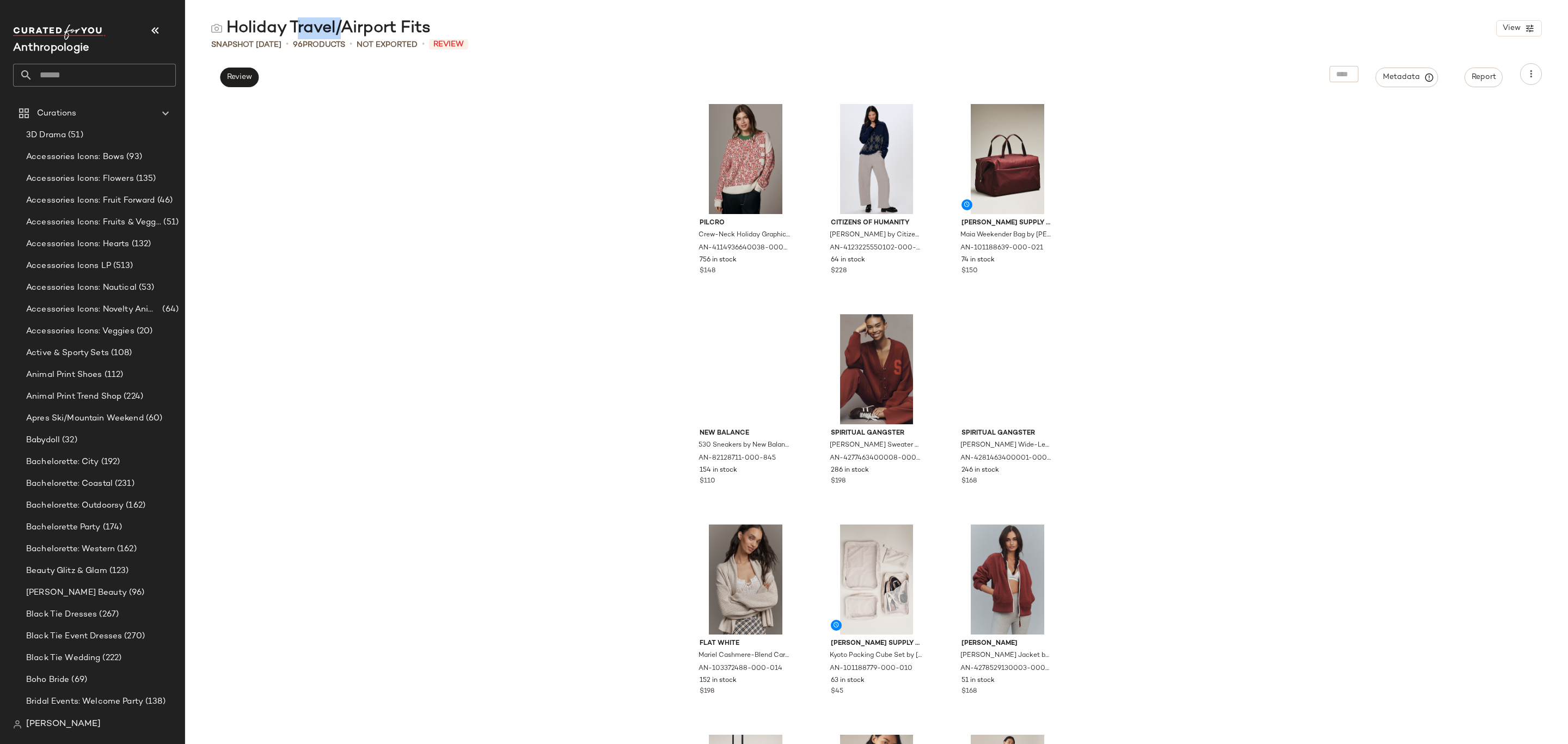
copy div "Holiday Travel/Airport Fits"
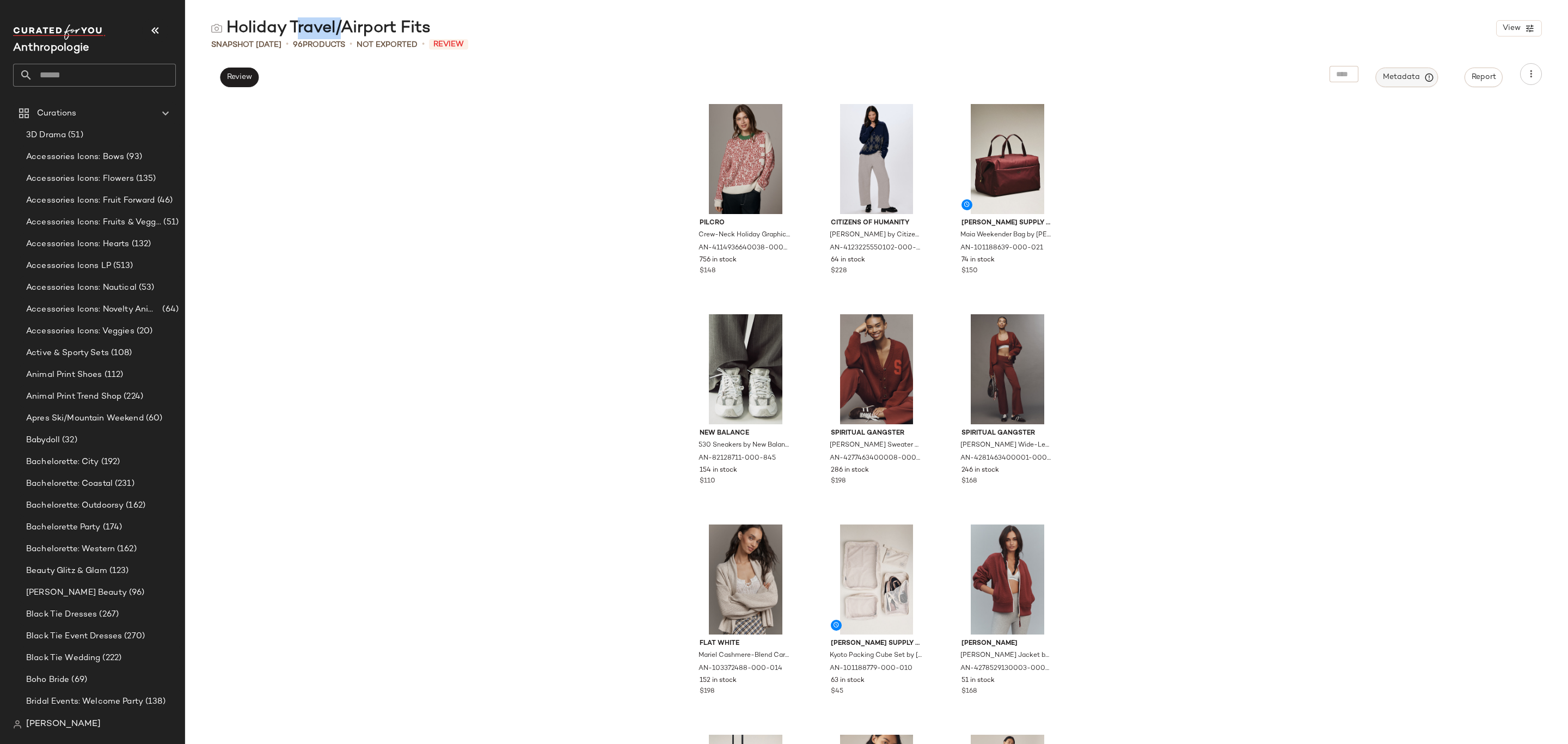
click at [1394, 71] on button "Metadata" at bounding box center [1406, 77] width 63 height 20
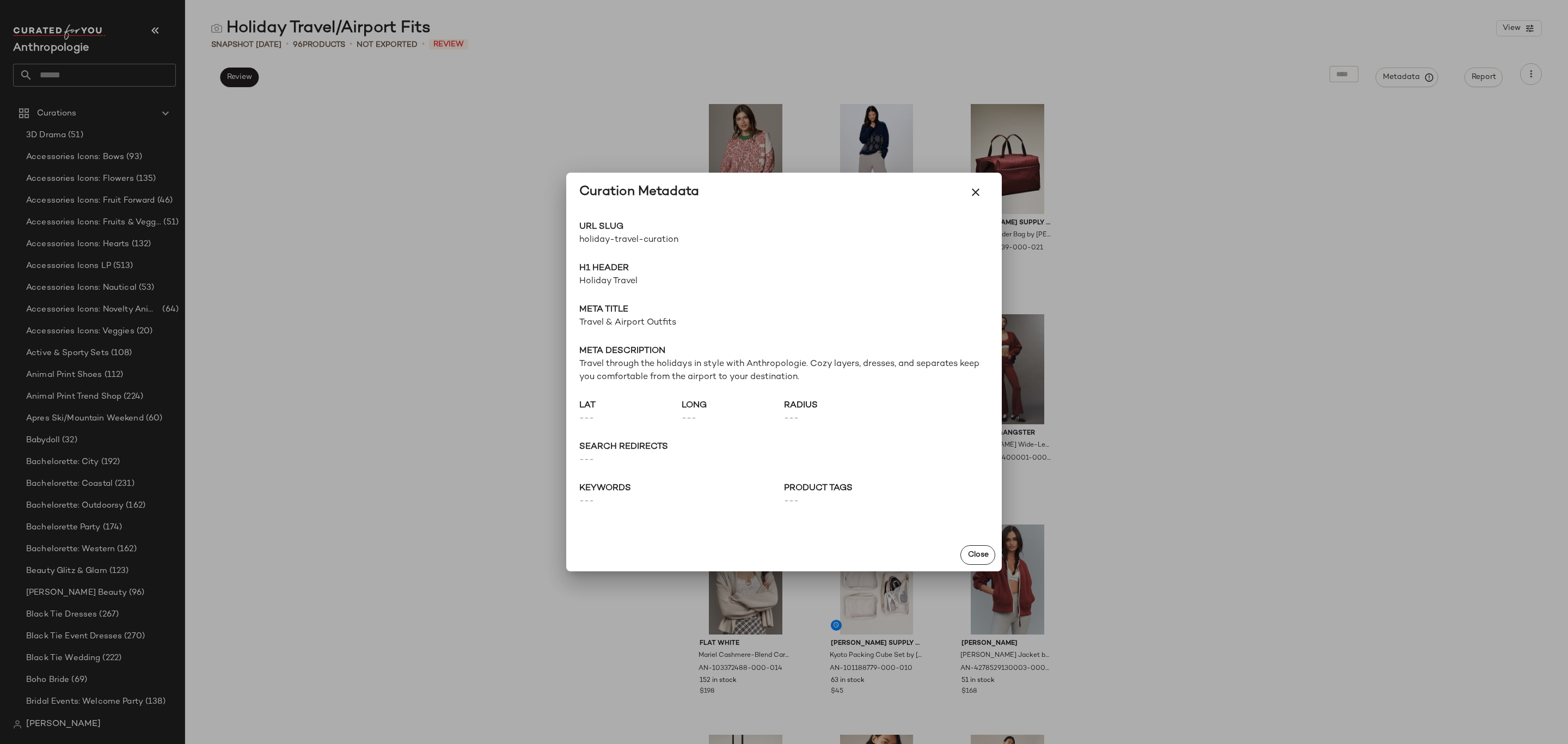
click at [641, 243] on span "holiday-travel-curation" at bounding box center [682, 240] width 205 height 13
copy div "holiday-travel-curation Go to Shop"
click at [976, 566] on div "Close" at bounding box center [784, 555] width 436 height 32
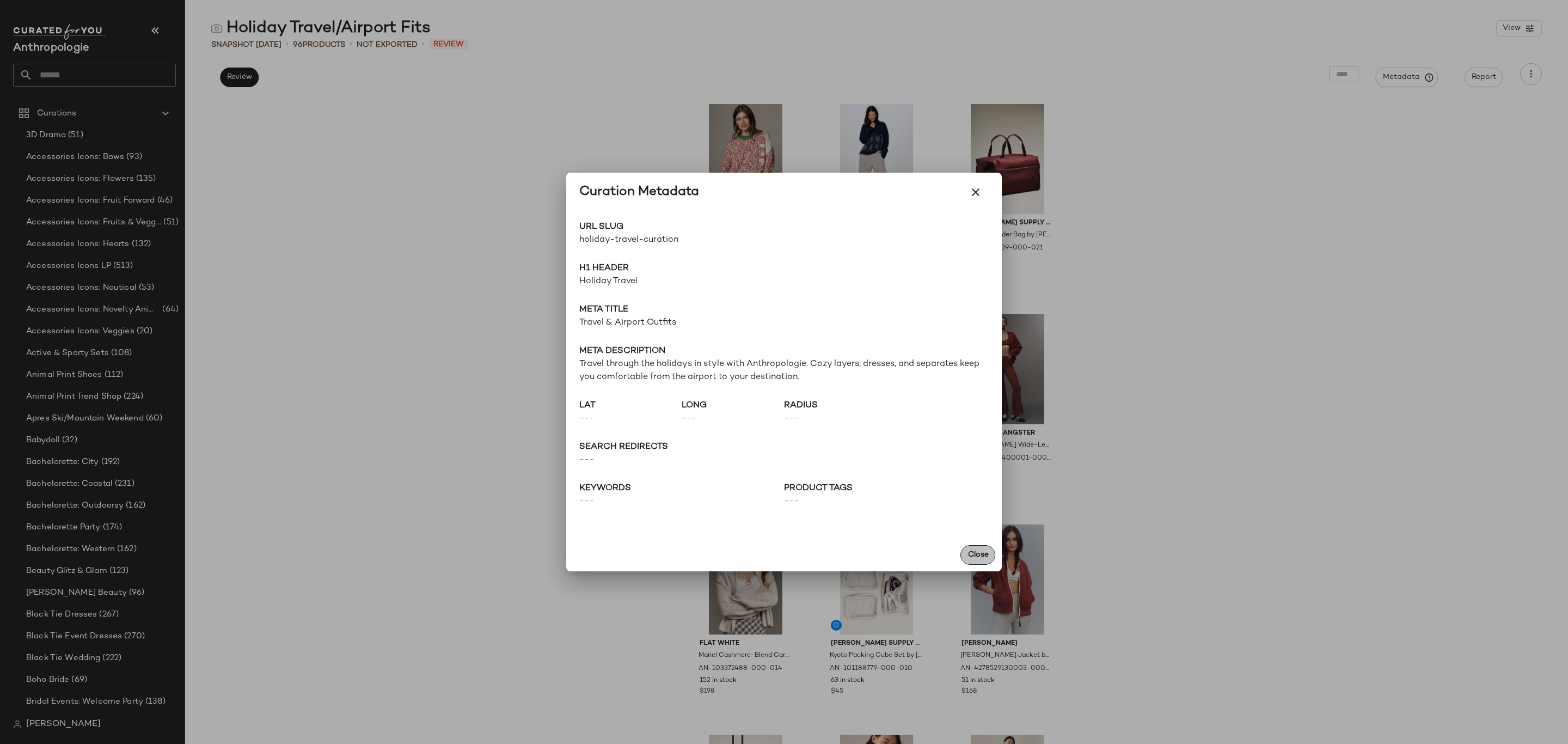
click at [969, 554] on span "Close" at bounding box center [977, 555] width 21 height 9
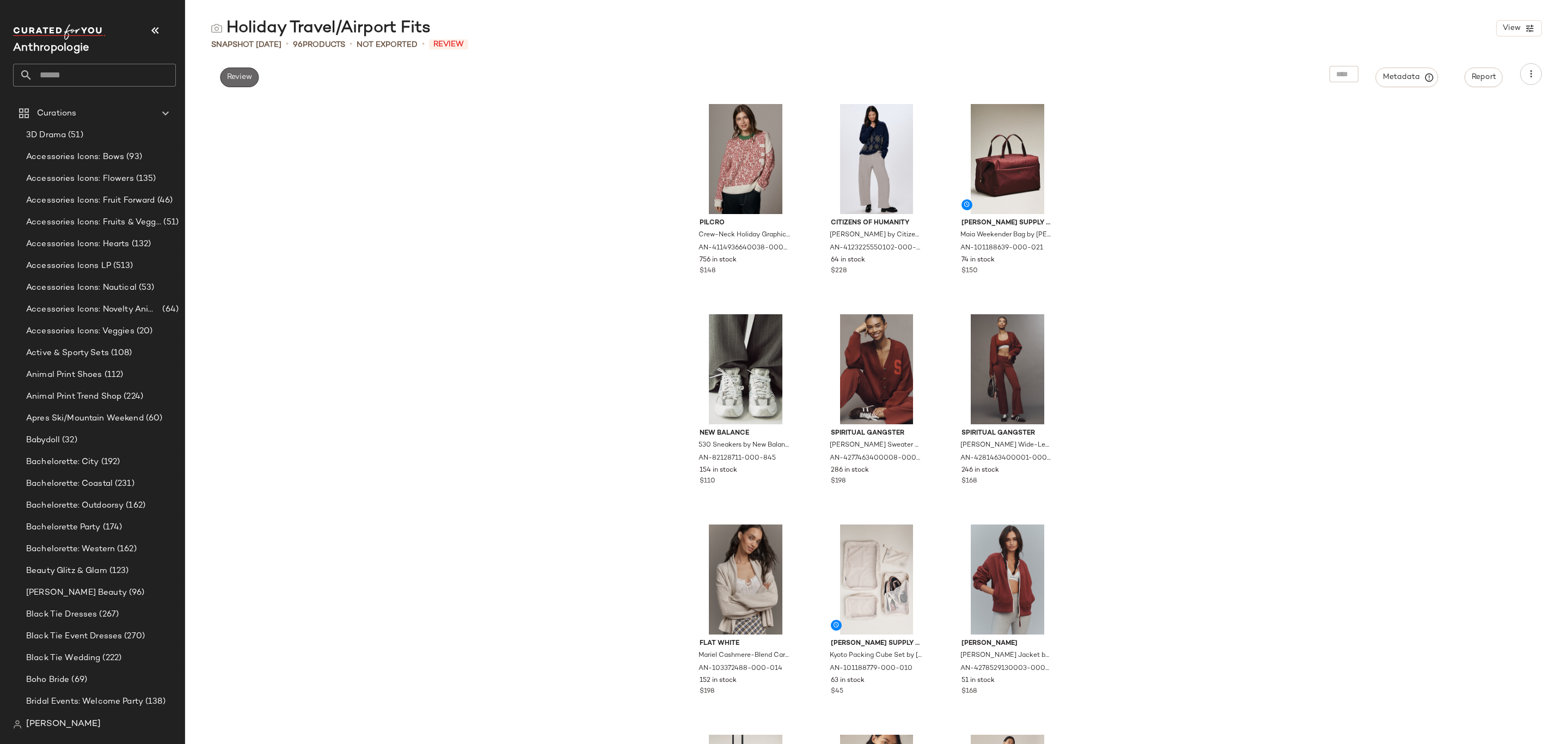
click at [239, 86] on button "Review" at bounding box center [239, 77] width 39 height 20
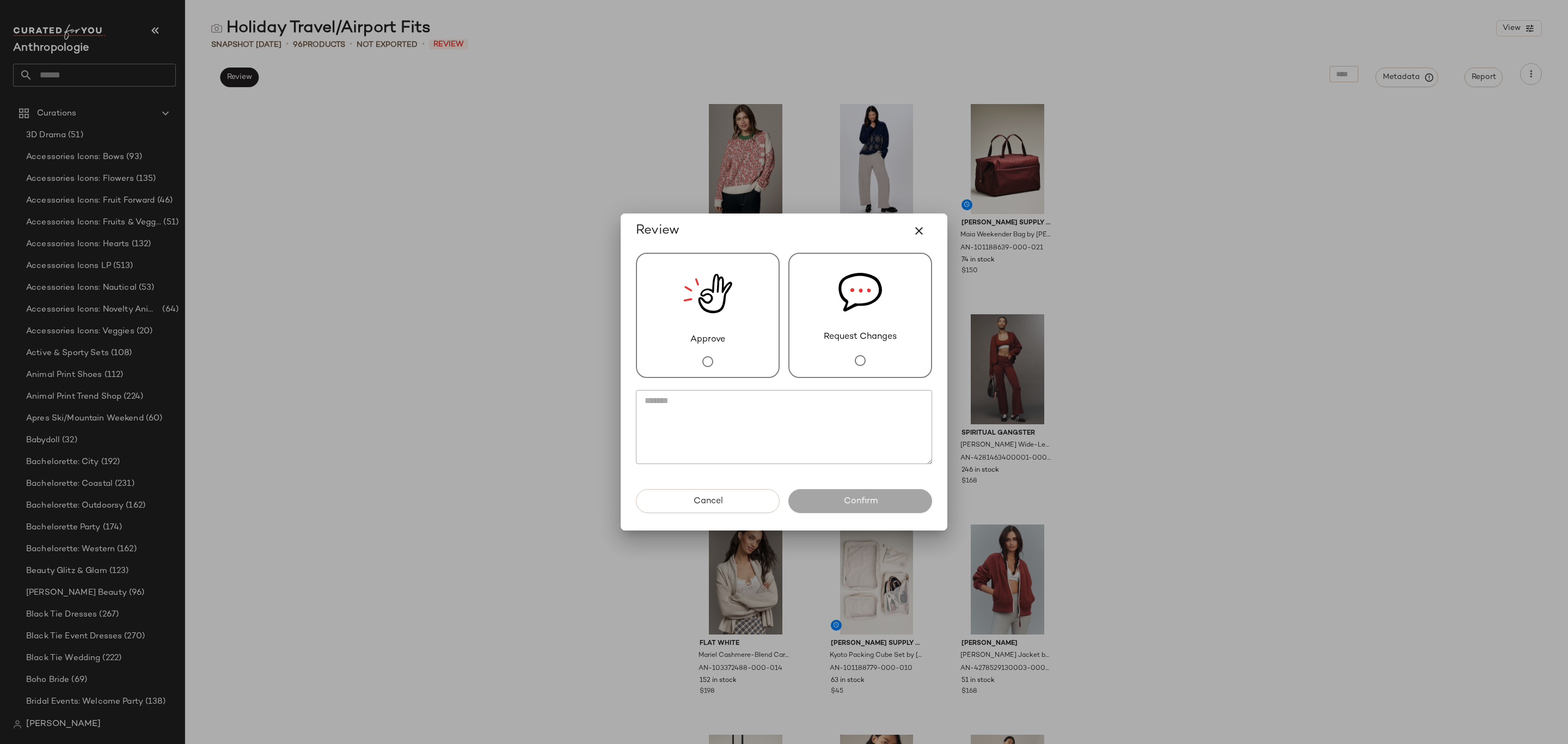
click at [676, 296] on div "Approve" at bounding box center [708, 315] width 144 height 125
click at [870, 502] on span "Confirm" at bounding box center [859, 501] width 34 height 10
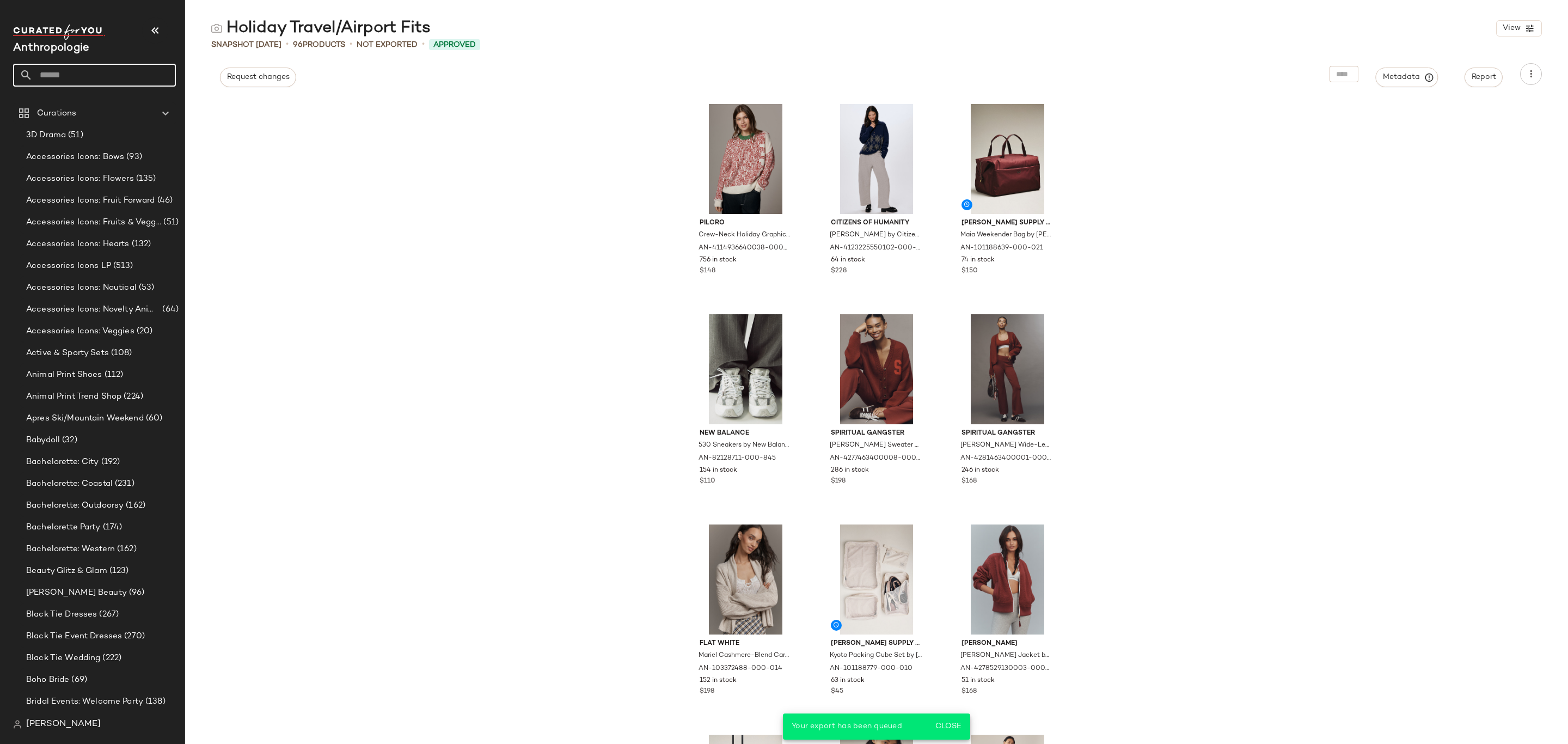
click at [83, 74] on input "text" at bounding box center [104, 74] width 143 height 23
type input "******"
click at [101, 100] on div "Winter Activities Shop" at bounding box center [95, 106] width 163 height 22
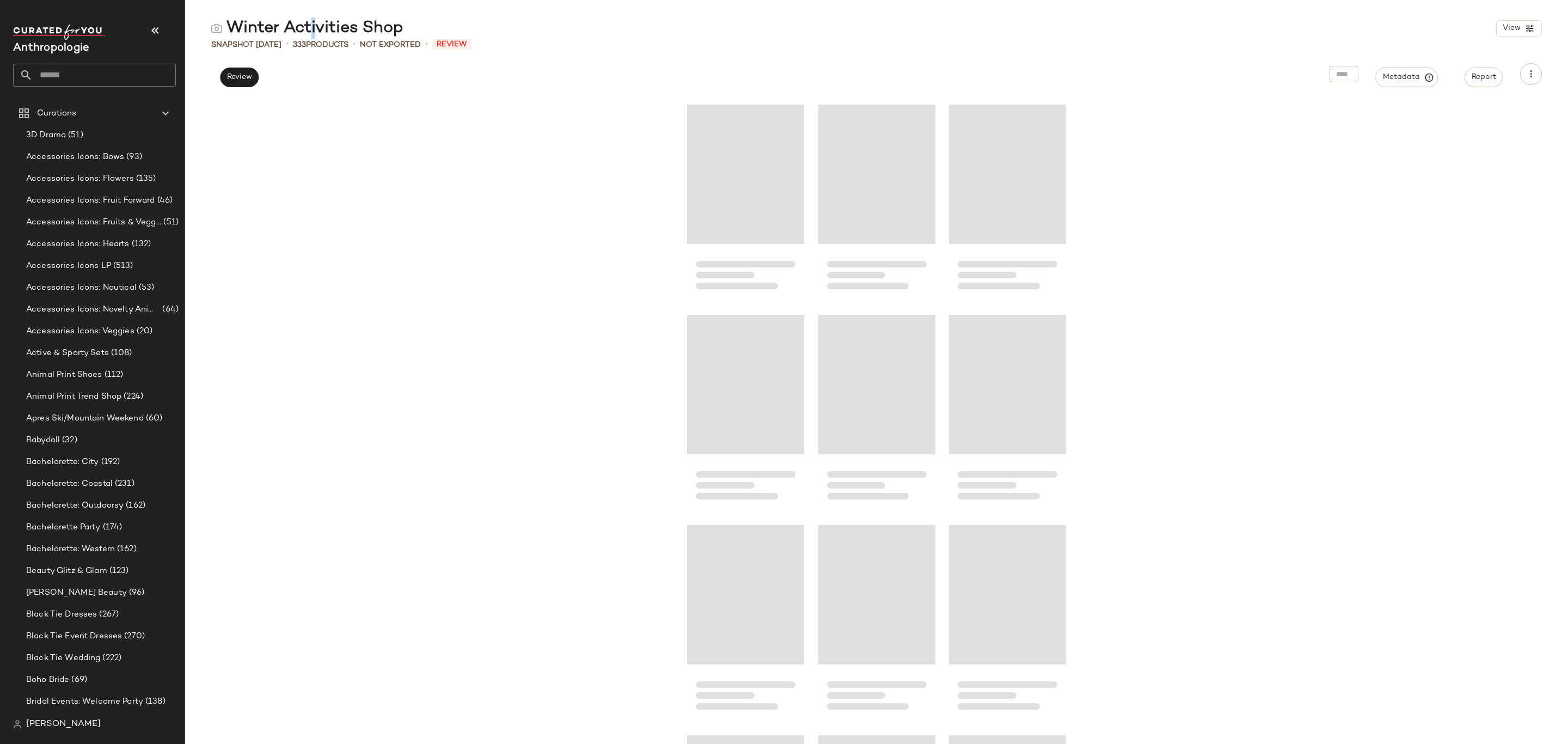
click at [309, 28] on div "Winter Activities Shop" at bounding box center [307, 29] width 192 height 22
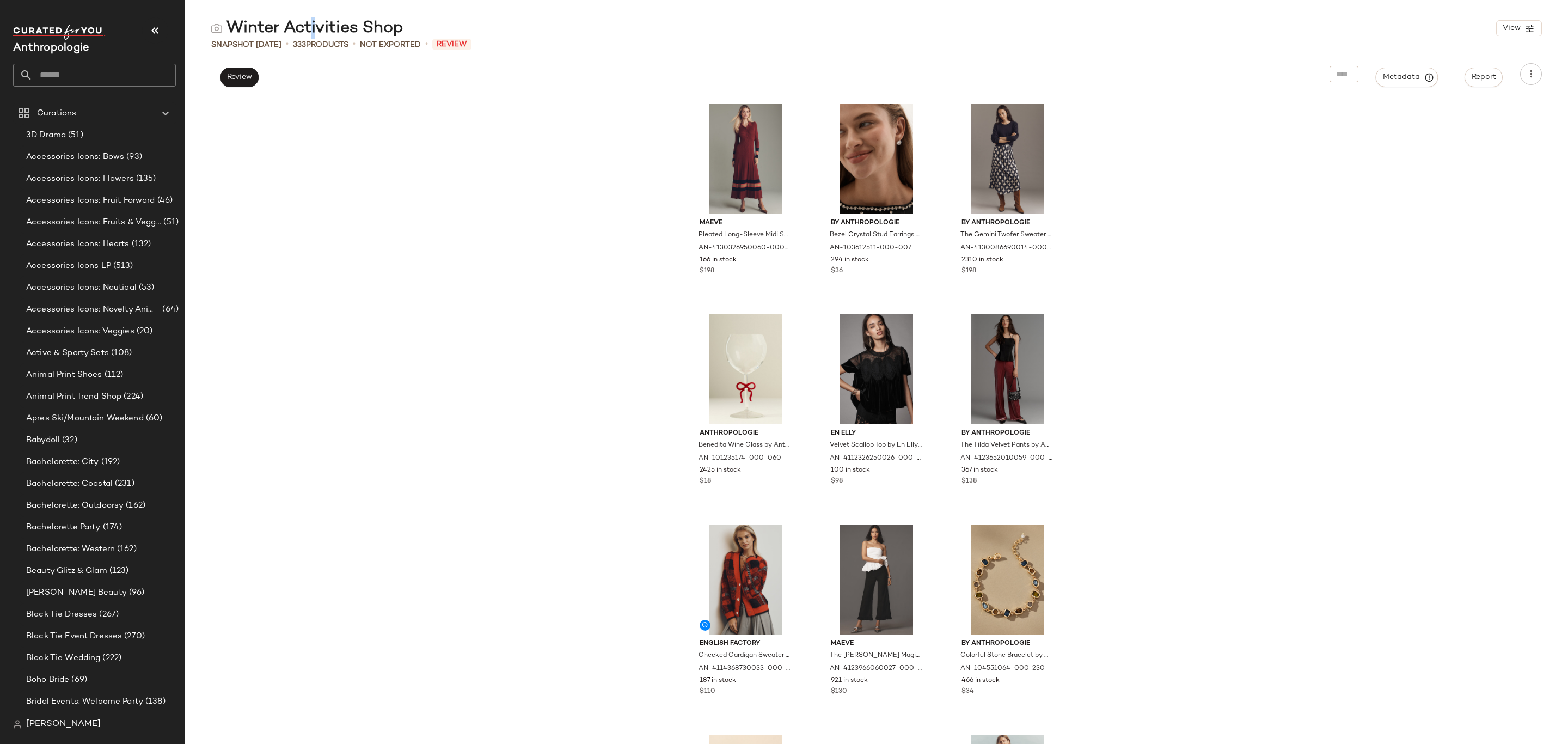
copy div "Winter Activities Shop"
click at [1475, 83] on button "Report" at bounding box center [1483, 77] width 38 height 20
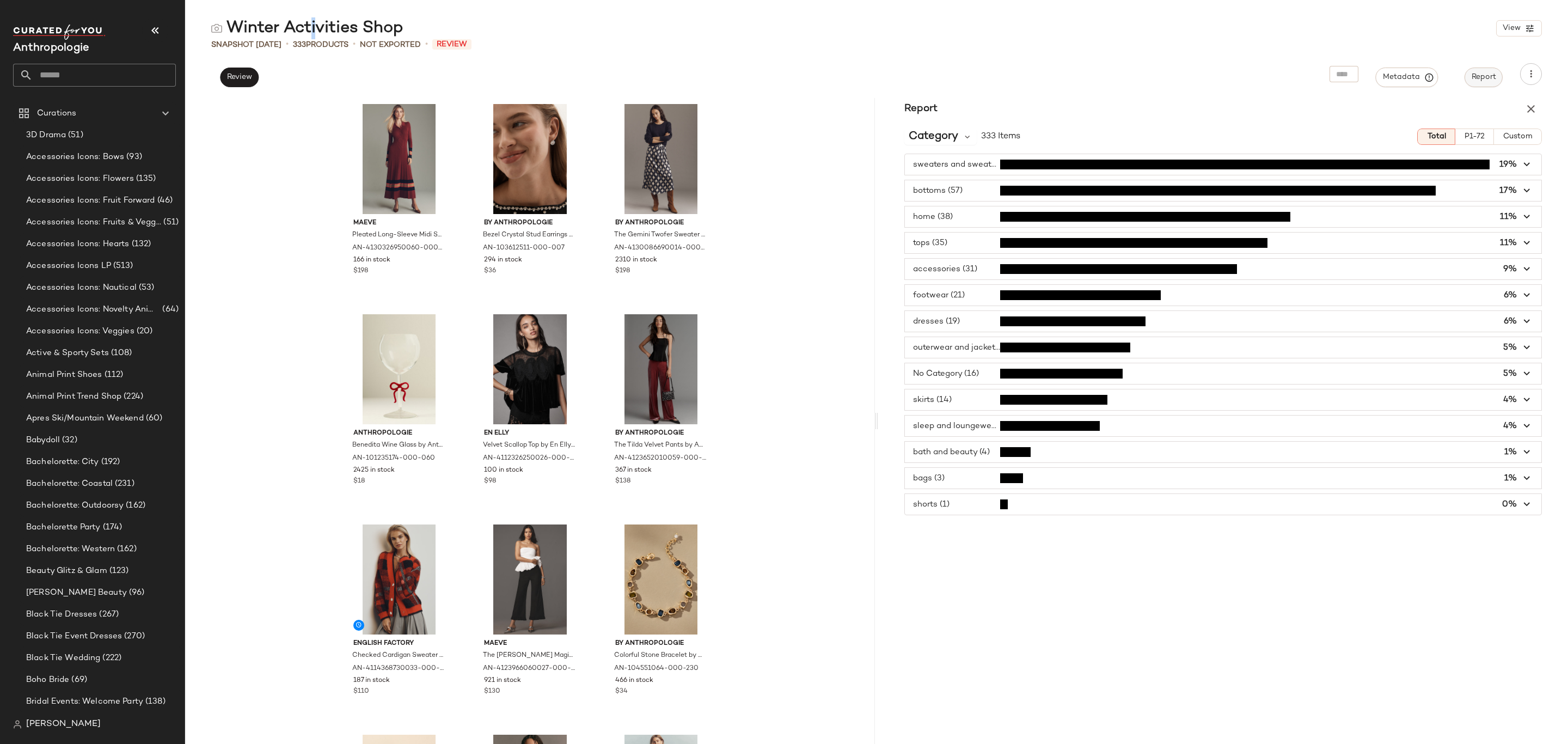
click at [1483, 73] on span "Report" at bounding box center [1484, 77] width 25 height 9
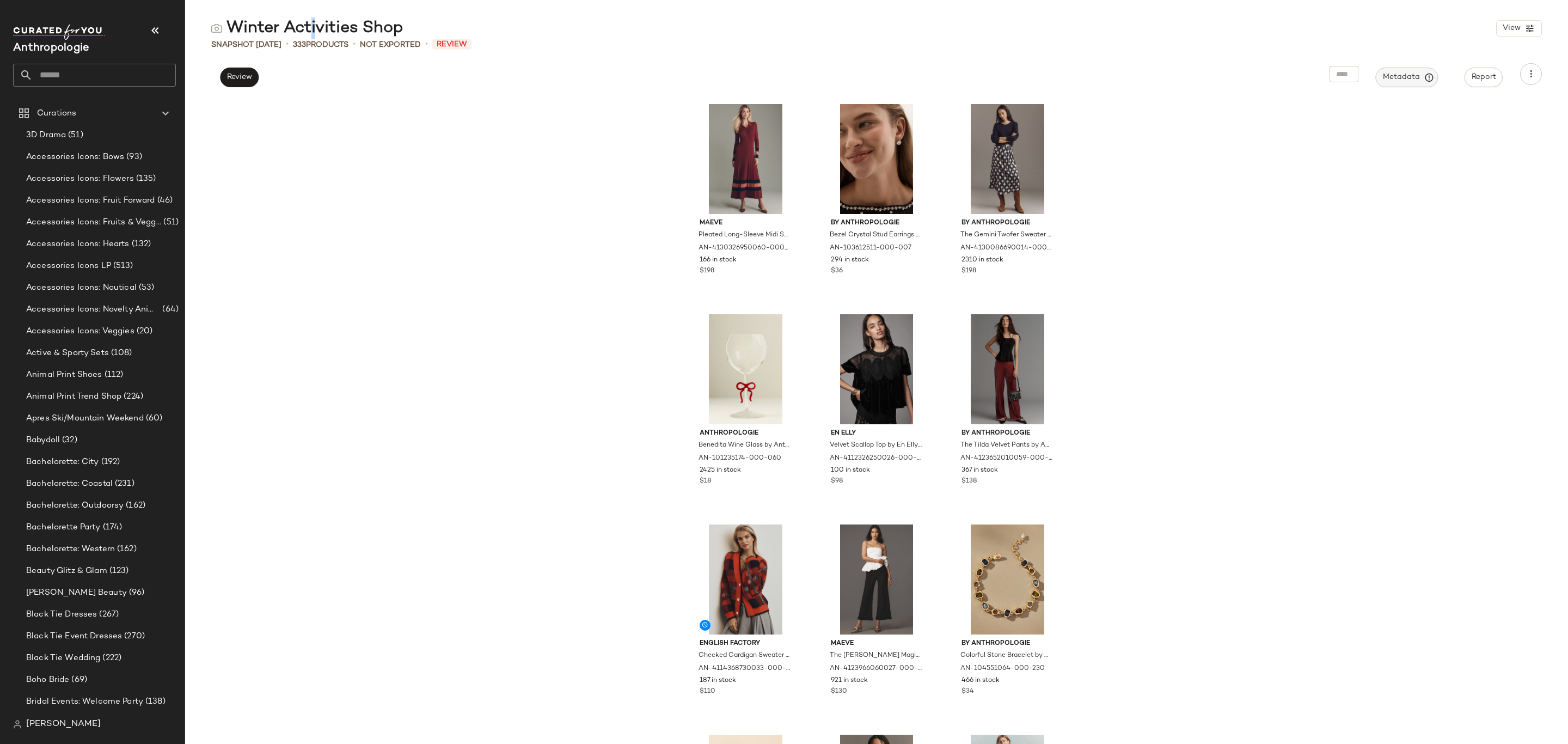
click at [1415, 69] on button "Metadata" at bounding box center [1406, 77] width 63 height 20
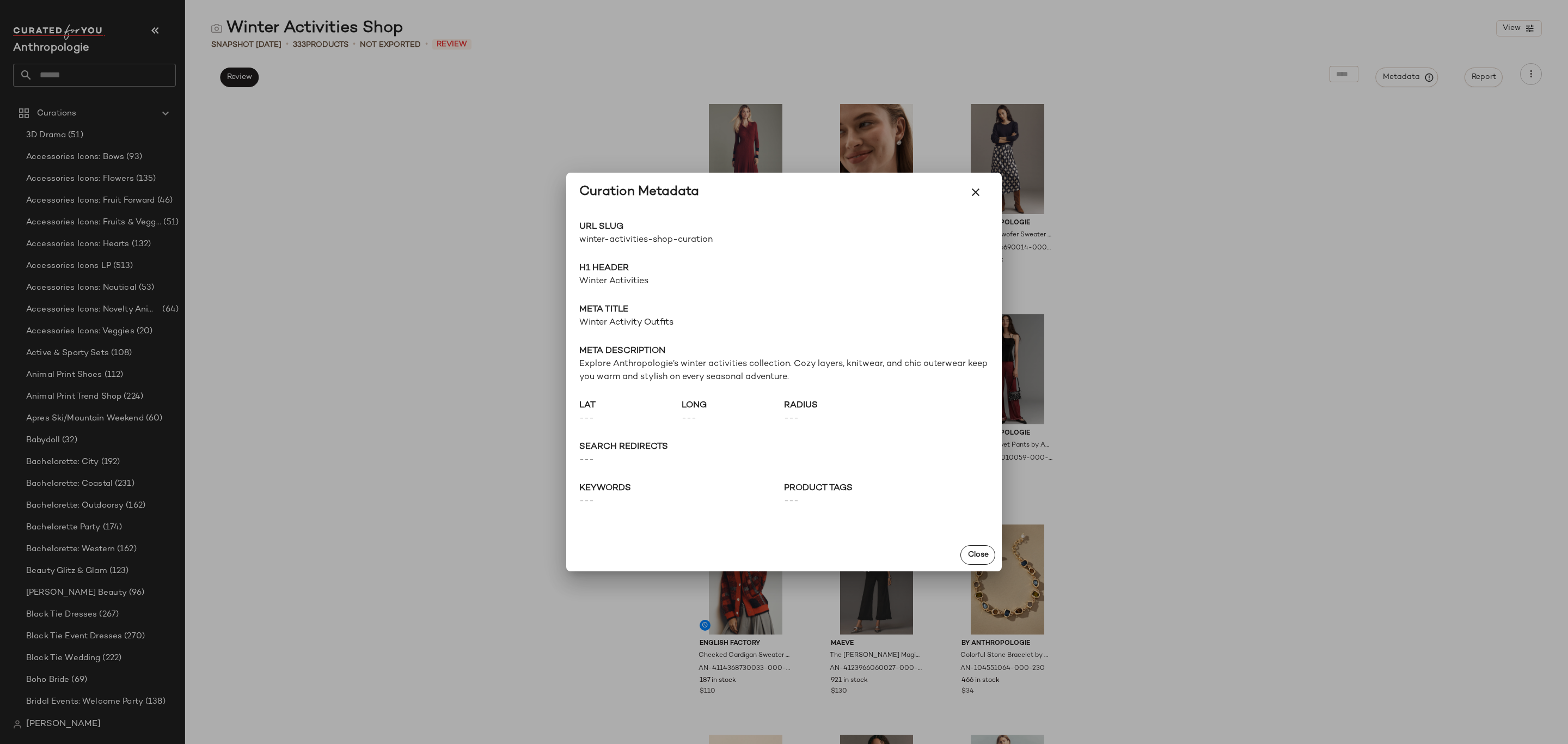
click at [593, 242] on span "winter-activities-shop-curation" at bounding box center [682, 240] width 205 height 13
drag, startPoint x: 593, startPoint y: 242, endPoint x: 579, endPoint y: 127, distance: 115.8
click at [593, 242] on span "winter-activities-shop-curation" at bounding box center [682, 240] width 205 height 13
copy div "winter-activities-shop-curation Go to Shop"
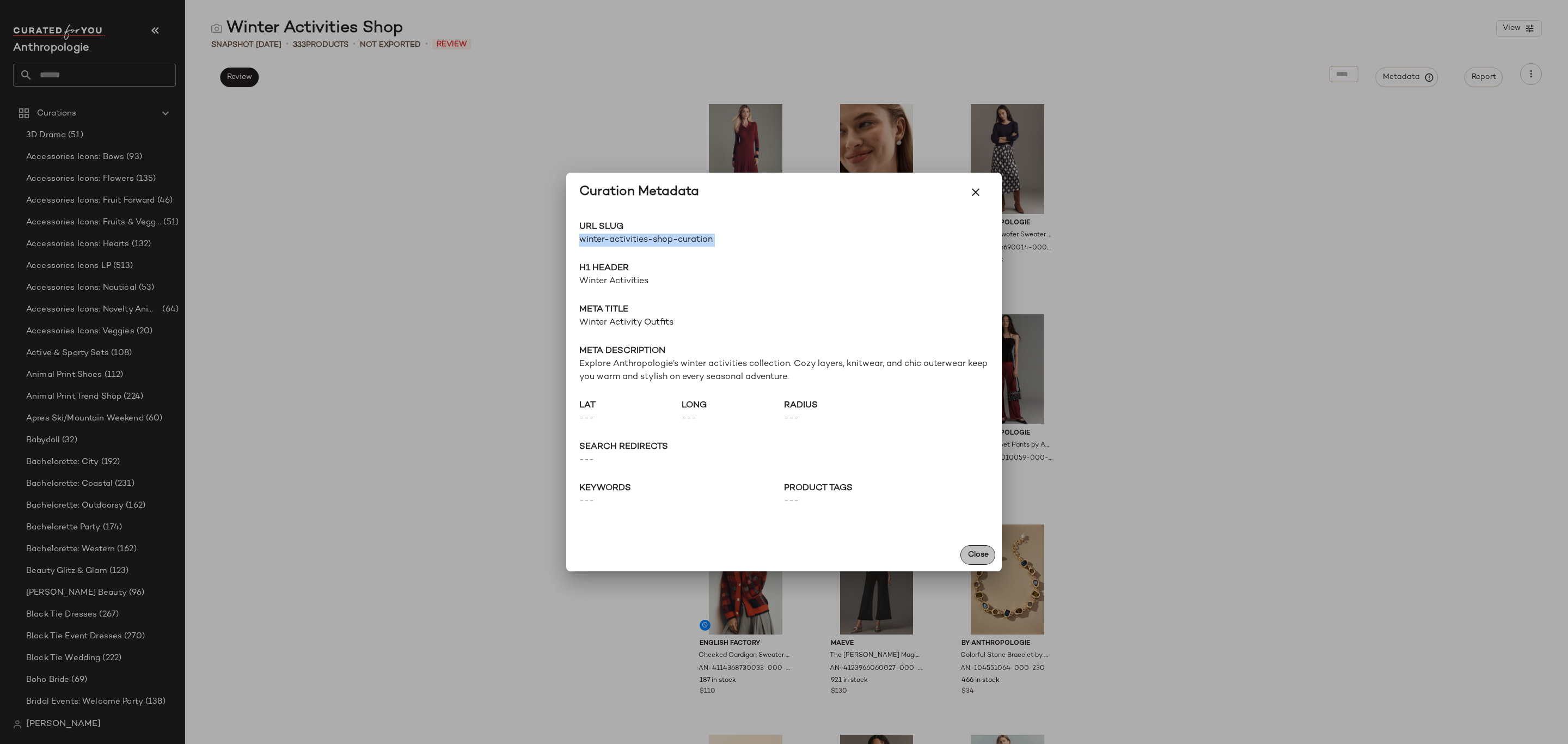
click at [984, 551] on span "Close" at bounding box center [977, 555] width 21 height 9
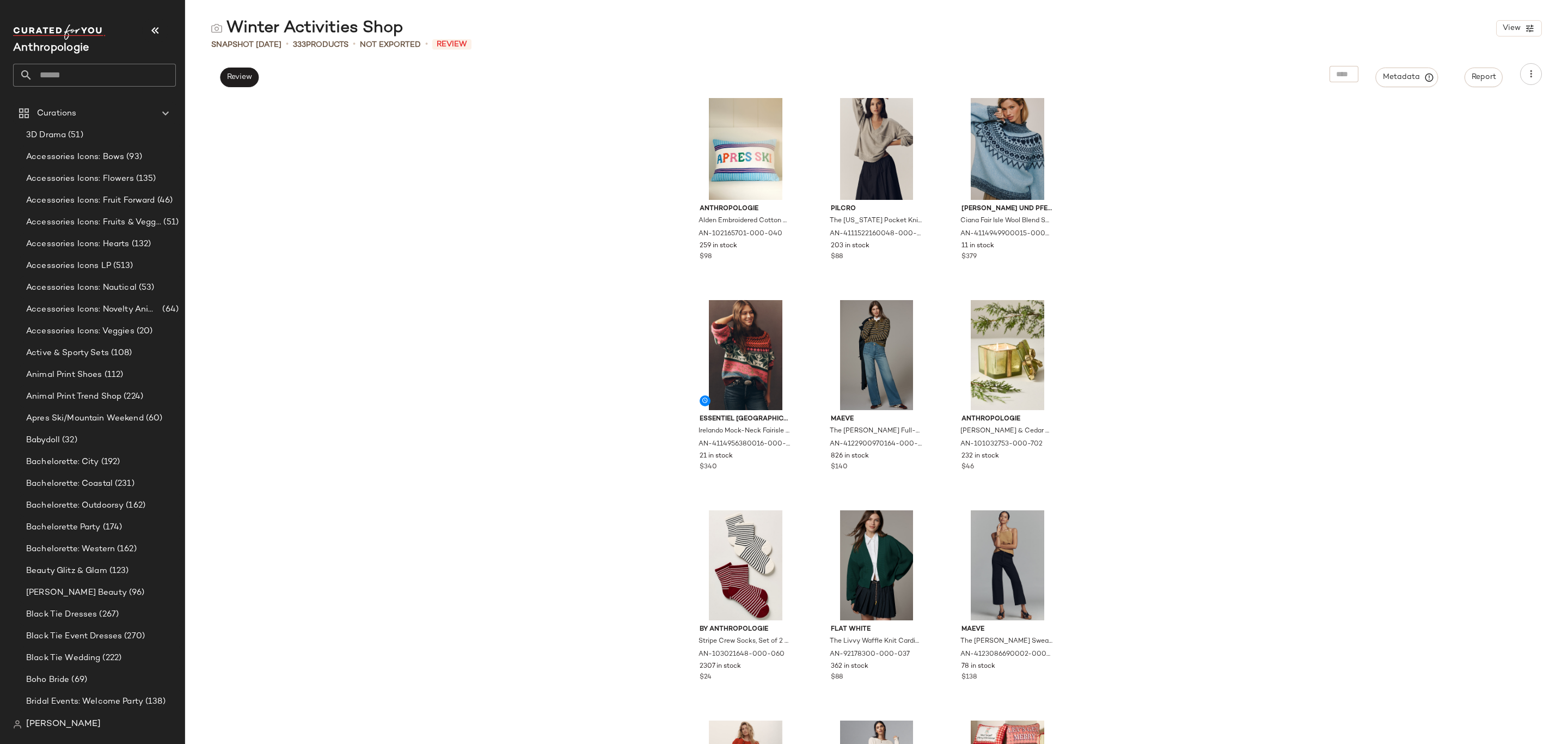
scroll to position [907, 0]
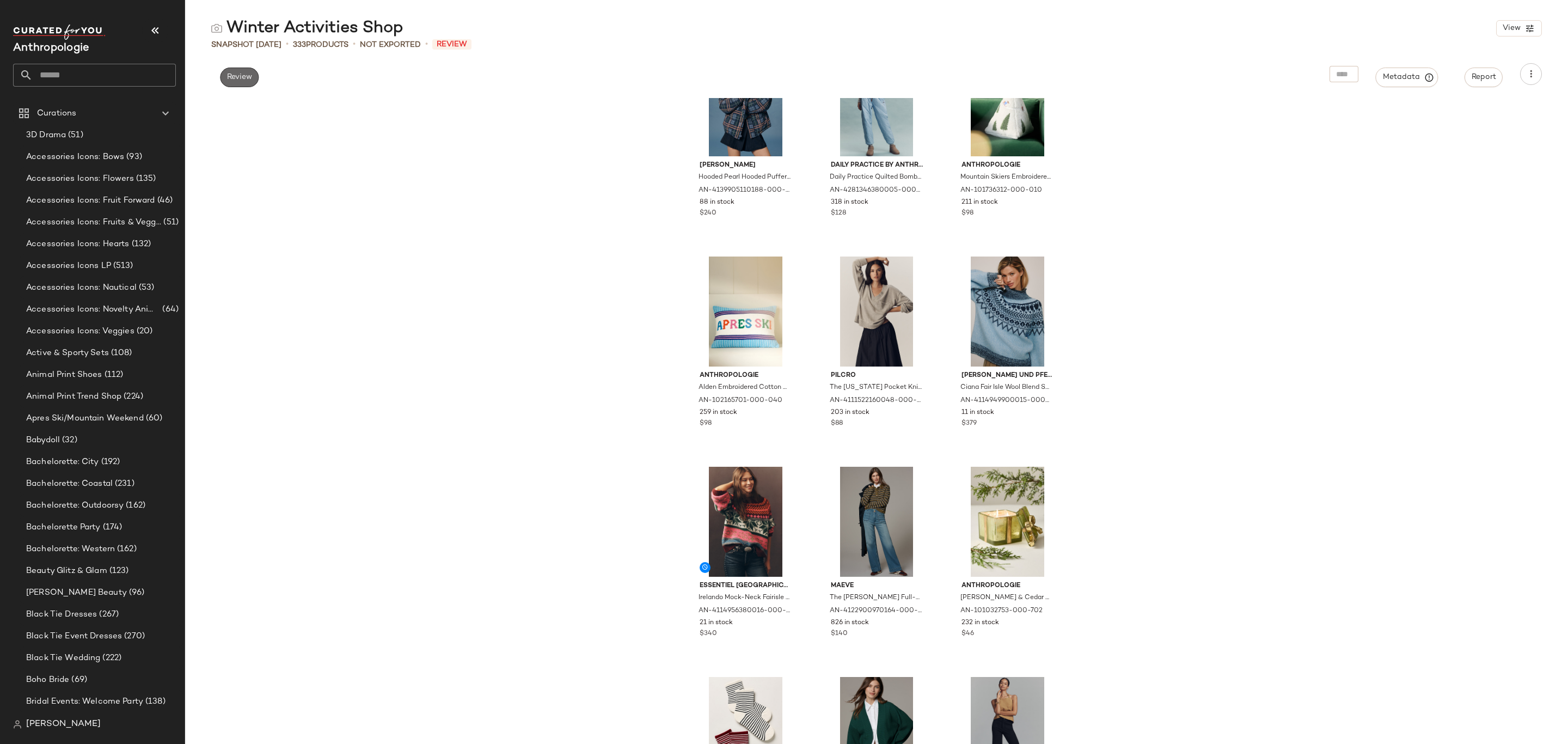
click at [249, 78] on span "Review" at bounding box center [239, 77] width 25 height 9
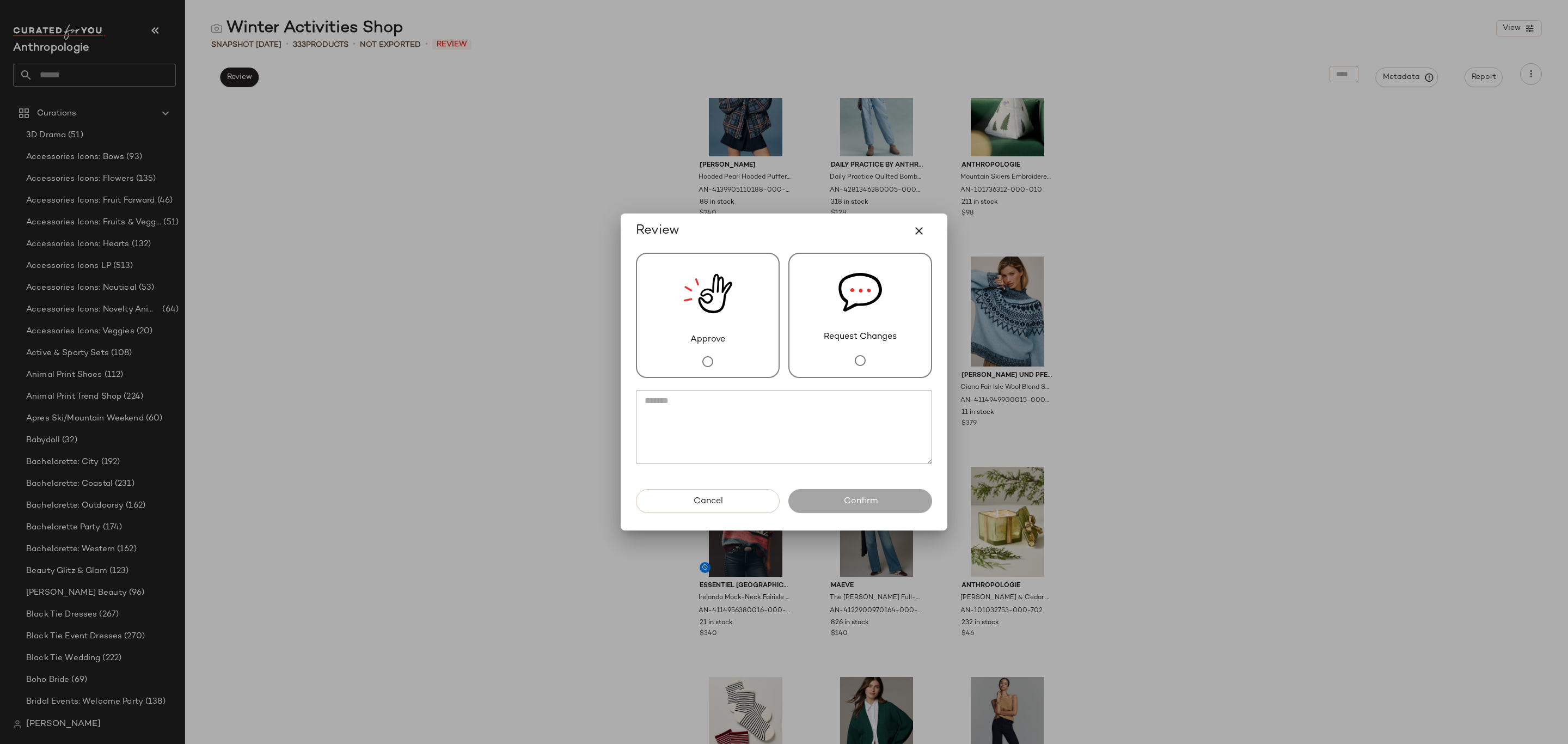
click at [730, 304] on img at bounding box center [708, 293] width 49 height 79
click at [858, 509] on button "Confirm" at bounding box center [861, 501] width 144 height 24
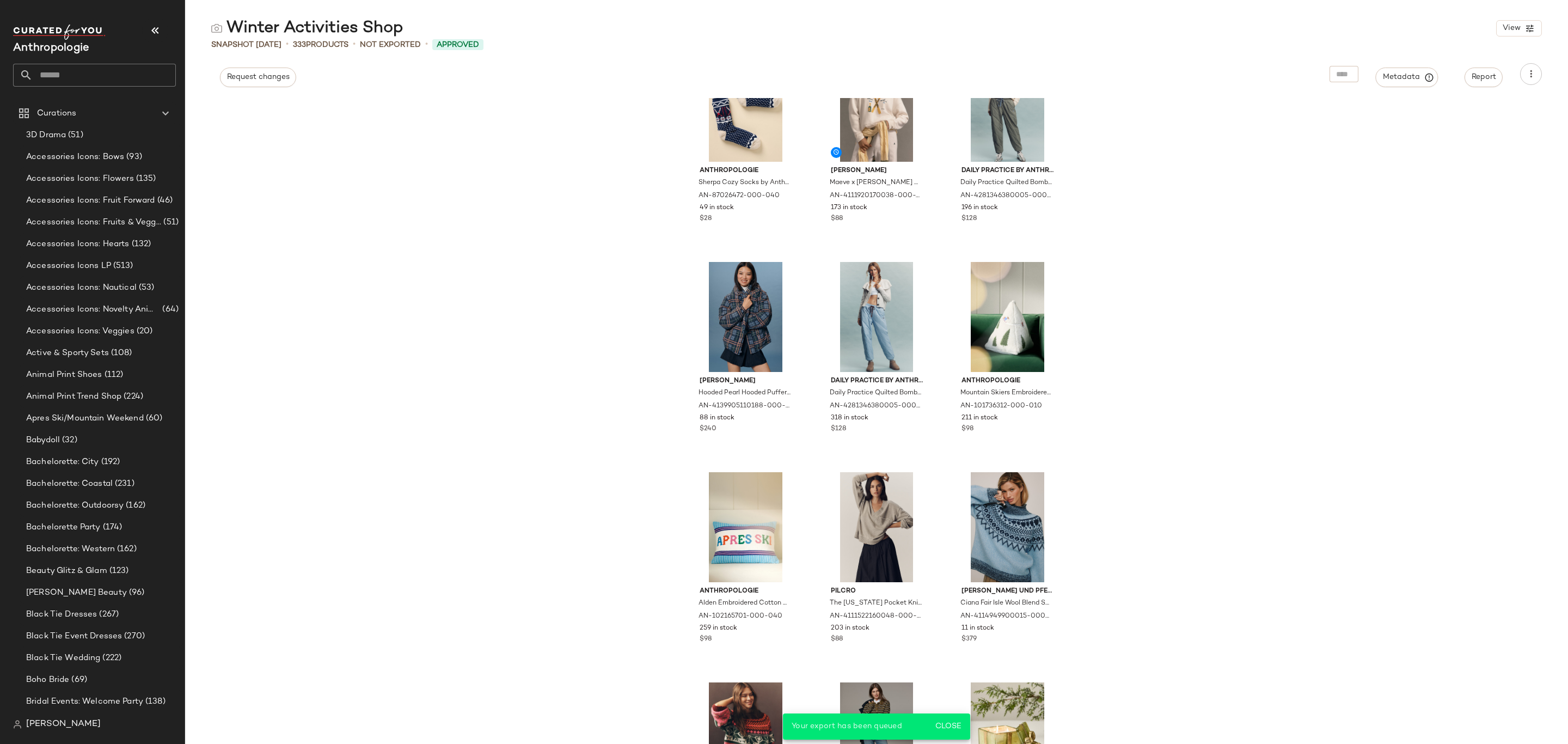
scroll to position [581, 0]
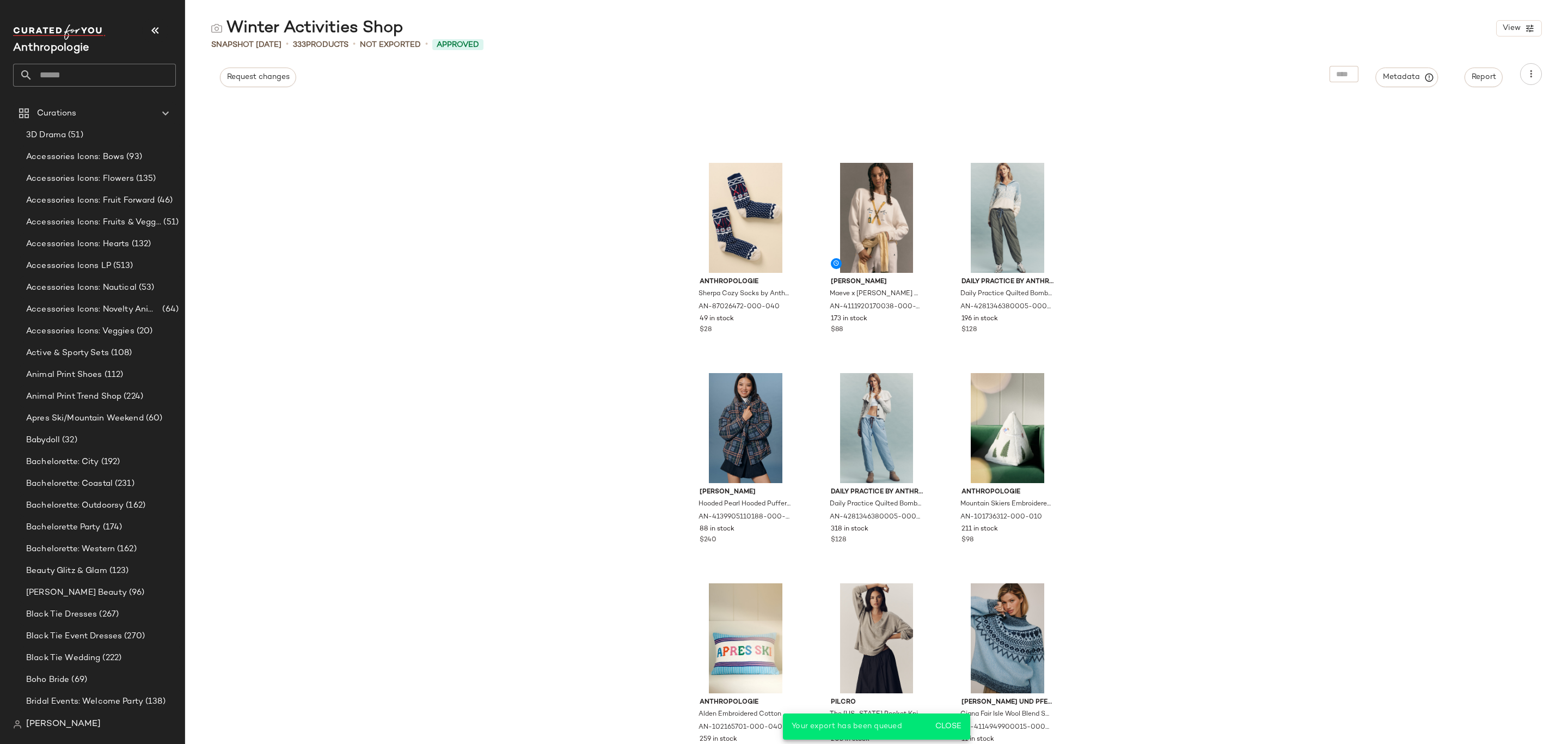
click at [382, 454] on div "Anthropologie Sherpa Cozy Socks by Anthropologie in Blue, Women's, Polyester/El…" at bounding box center [877, 421] width 1383 height 646
